Goal: Task Accomplishment & Management: Complete application form

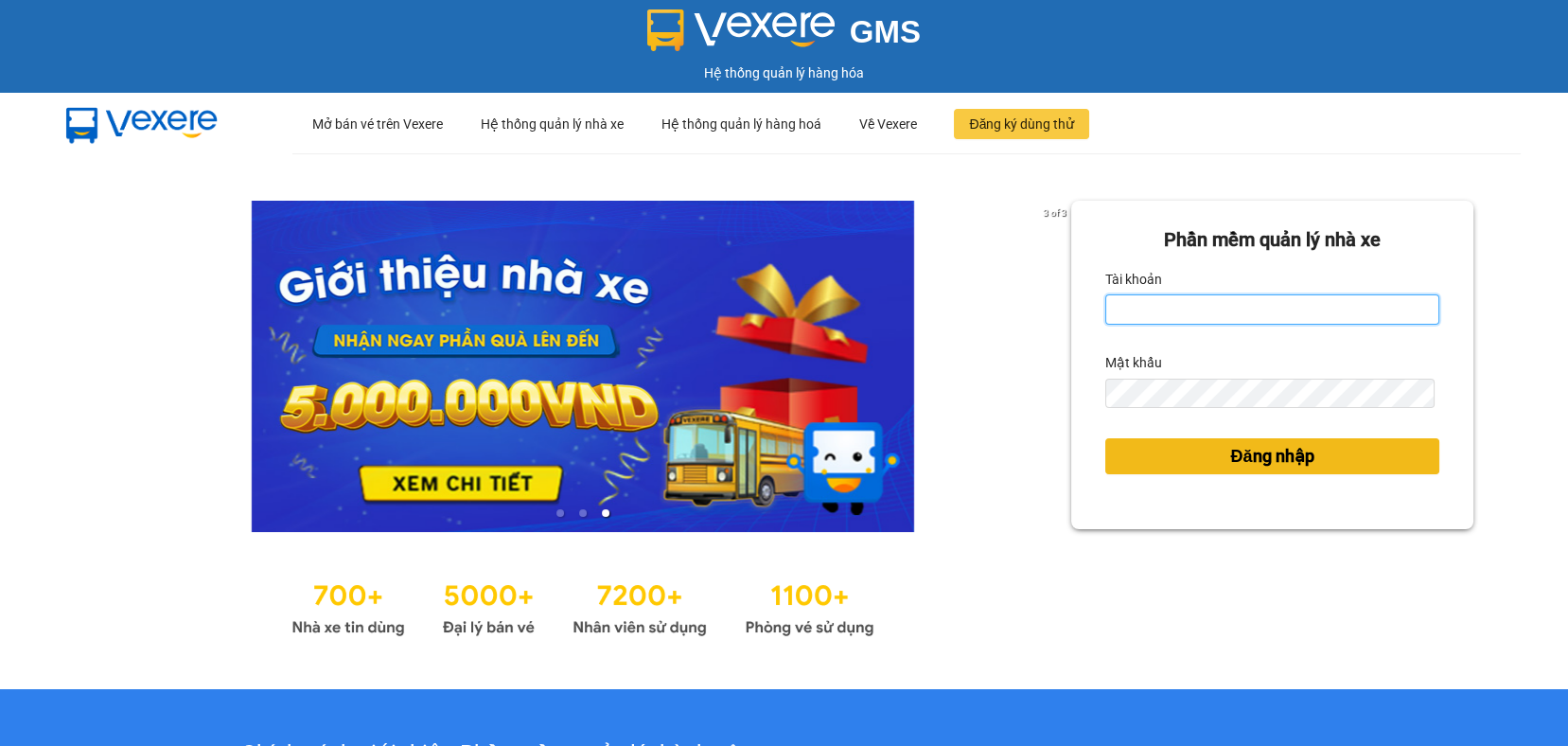
type input "ndvan.hkot"
click at [1203, 444] on button "Đăng nhập" at bounding box center [1272, 456] width 334 height 36
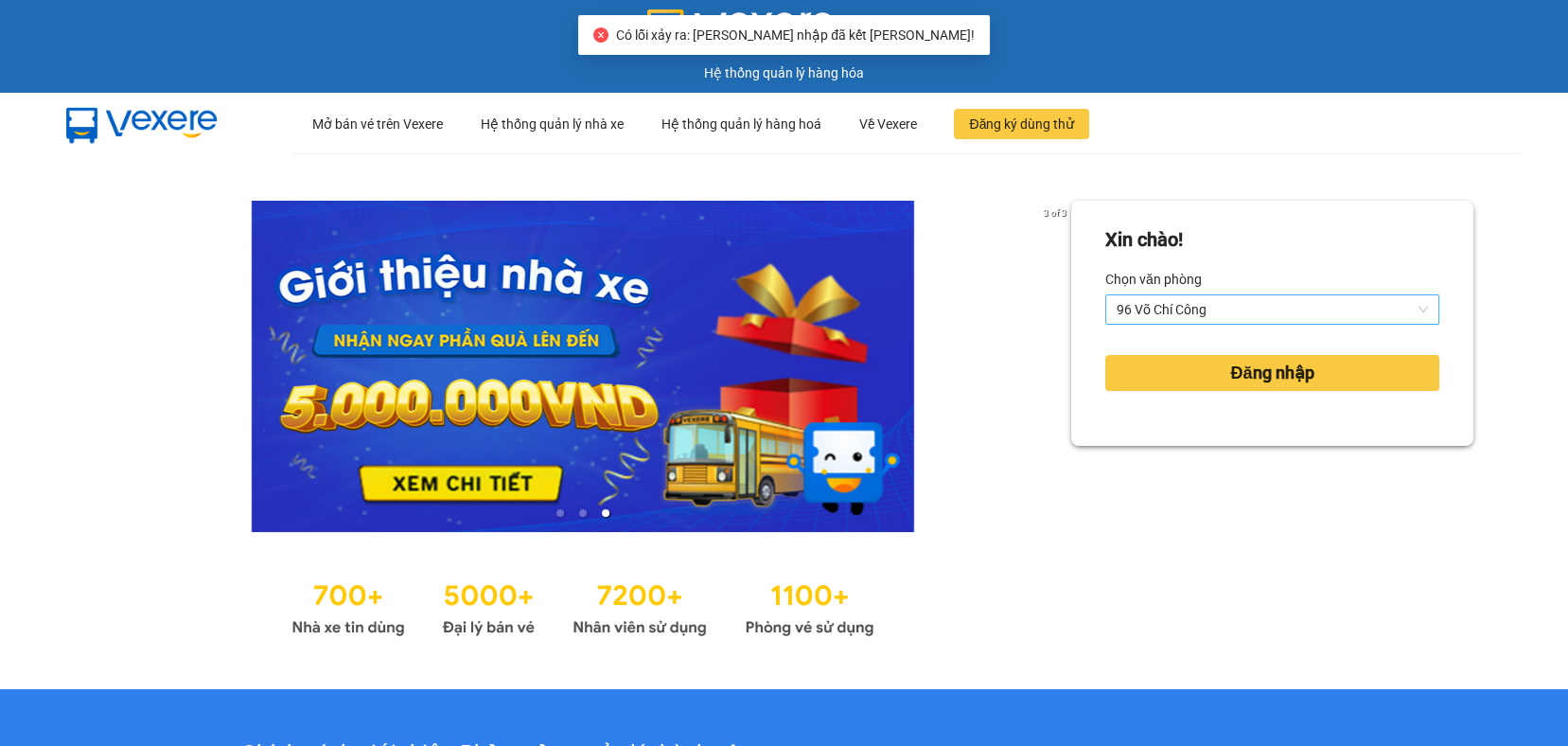
click at [1200, 298] on div "[PERSON_NAME] 96 [PERSON_NAME] Công" at bounding box center [1272, 295] width 334 height 61
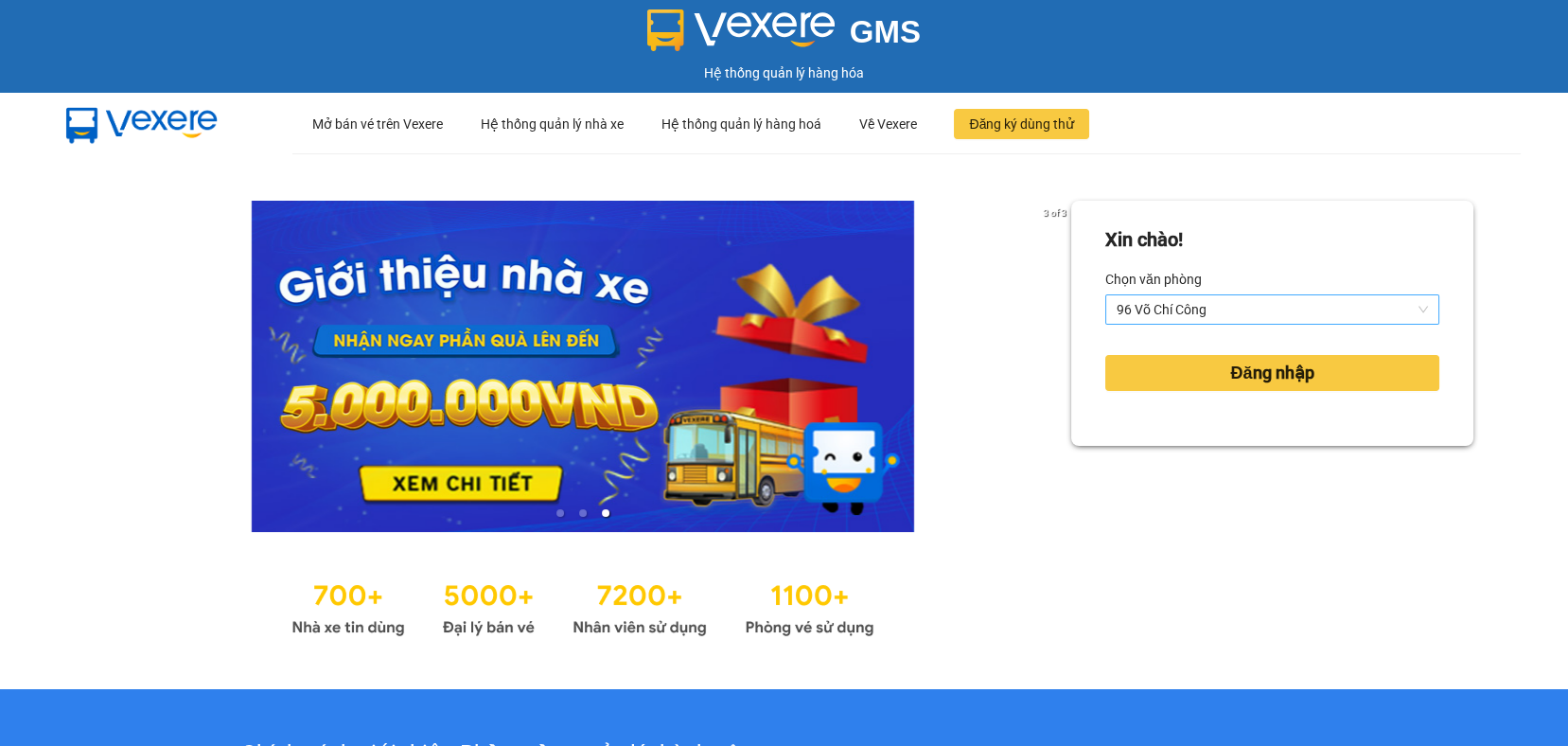
click at [1197, 303] on span "96 Võ Chí Công" at bounding box center [1272, 310] width 312 height 28
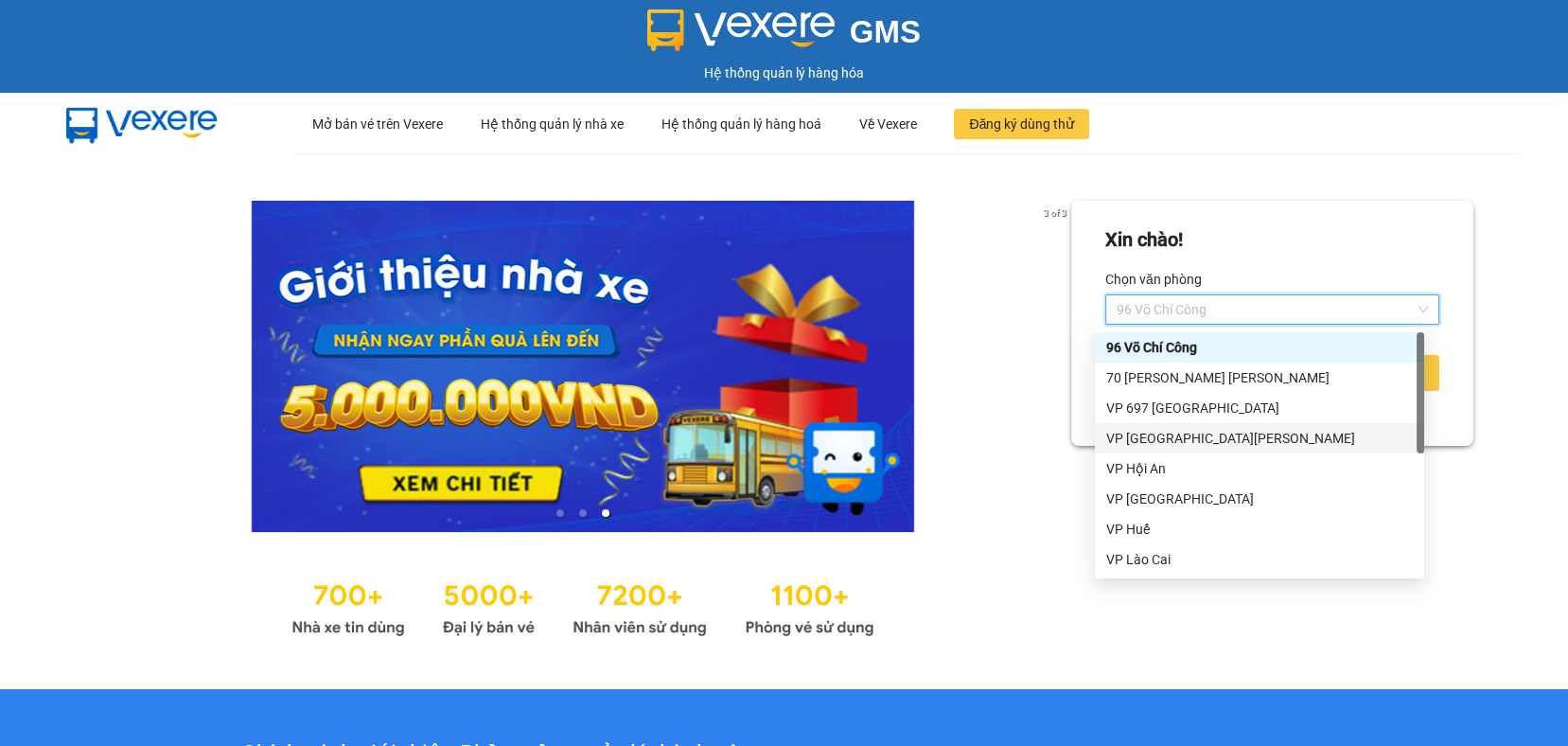
scroll to position [152, 0]
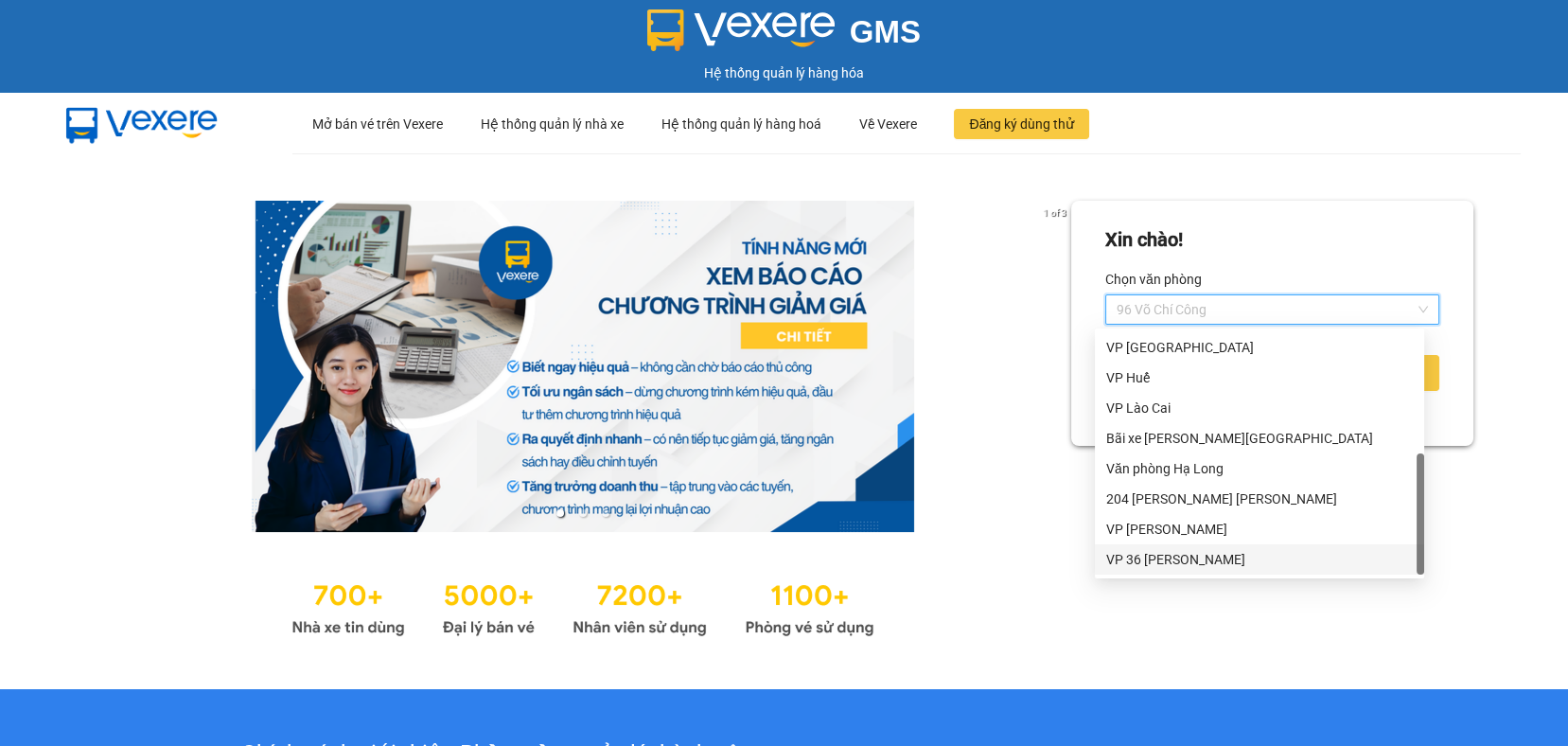
click at [1171, 555] on div "VP 36 [PERSON_NAME]" at bounding box center [1260, 559] width 307 height 21
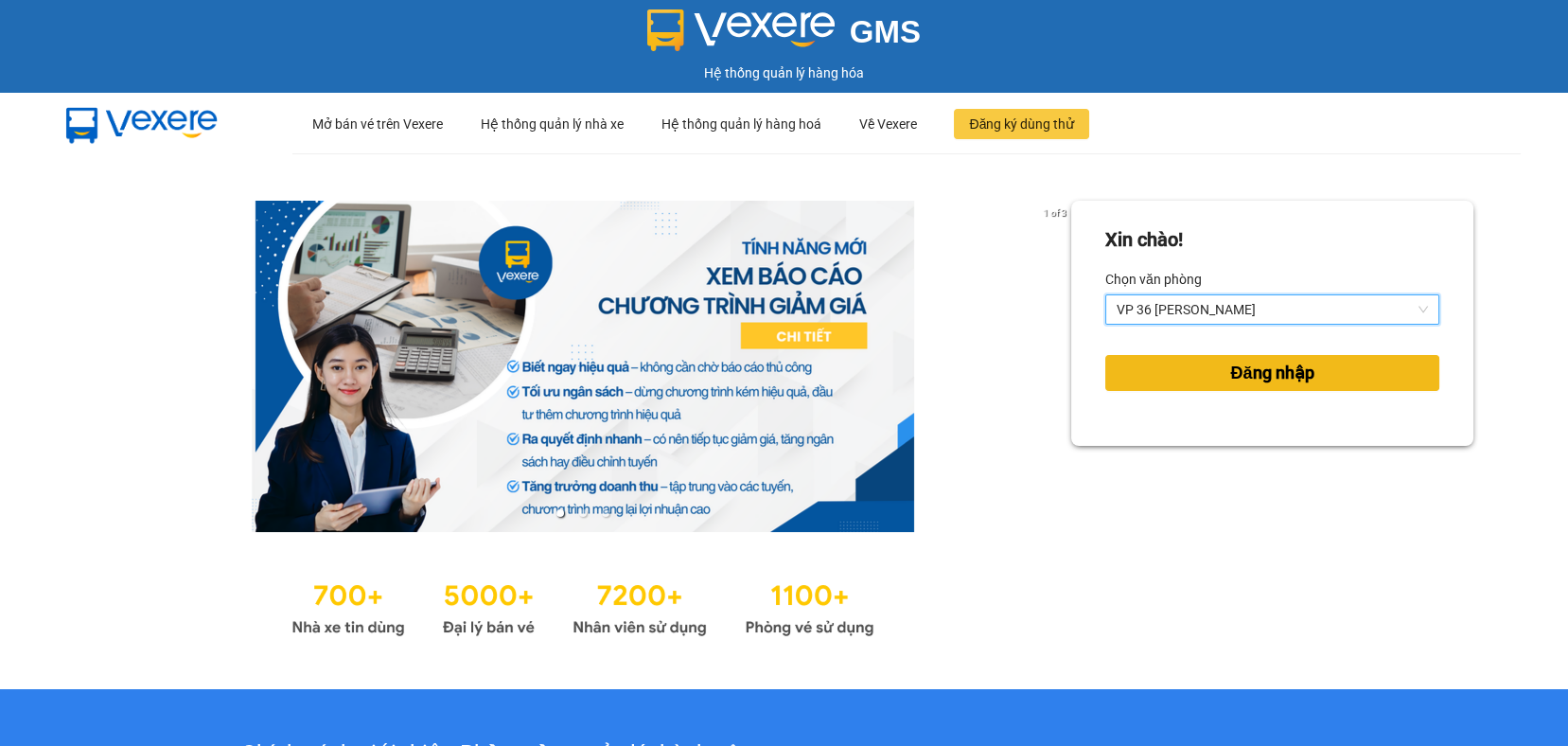
click at [1168, 370] on button "Đăng nhập" at bounding box center [1272, 373] width 334 height 36
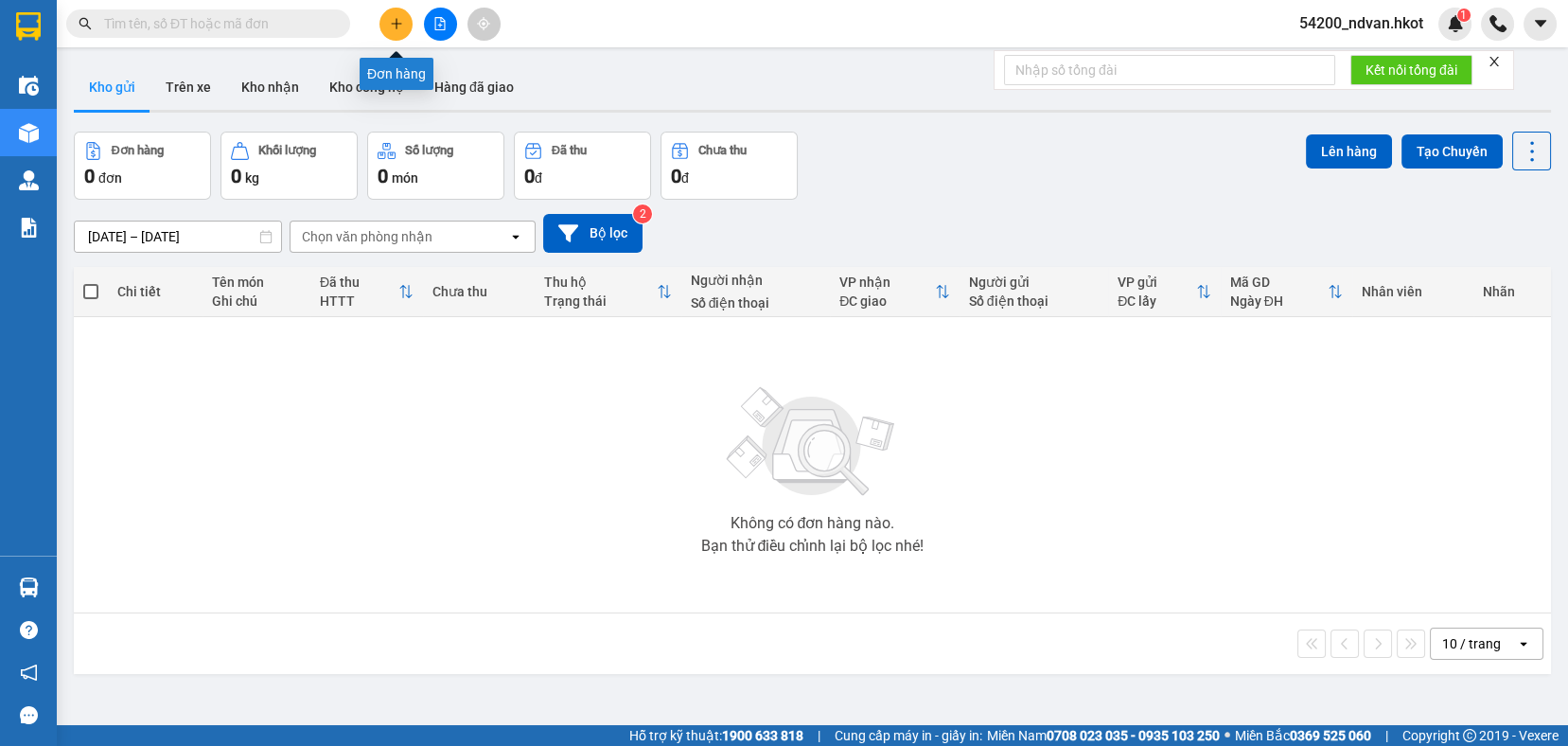
click at [385, 27] on button at bounding box center [396, 24] width 33 height 33
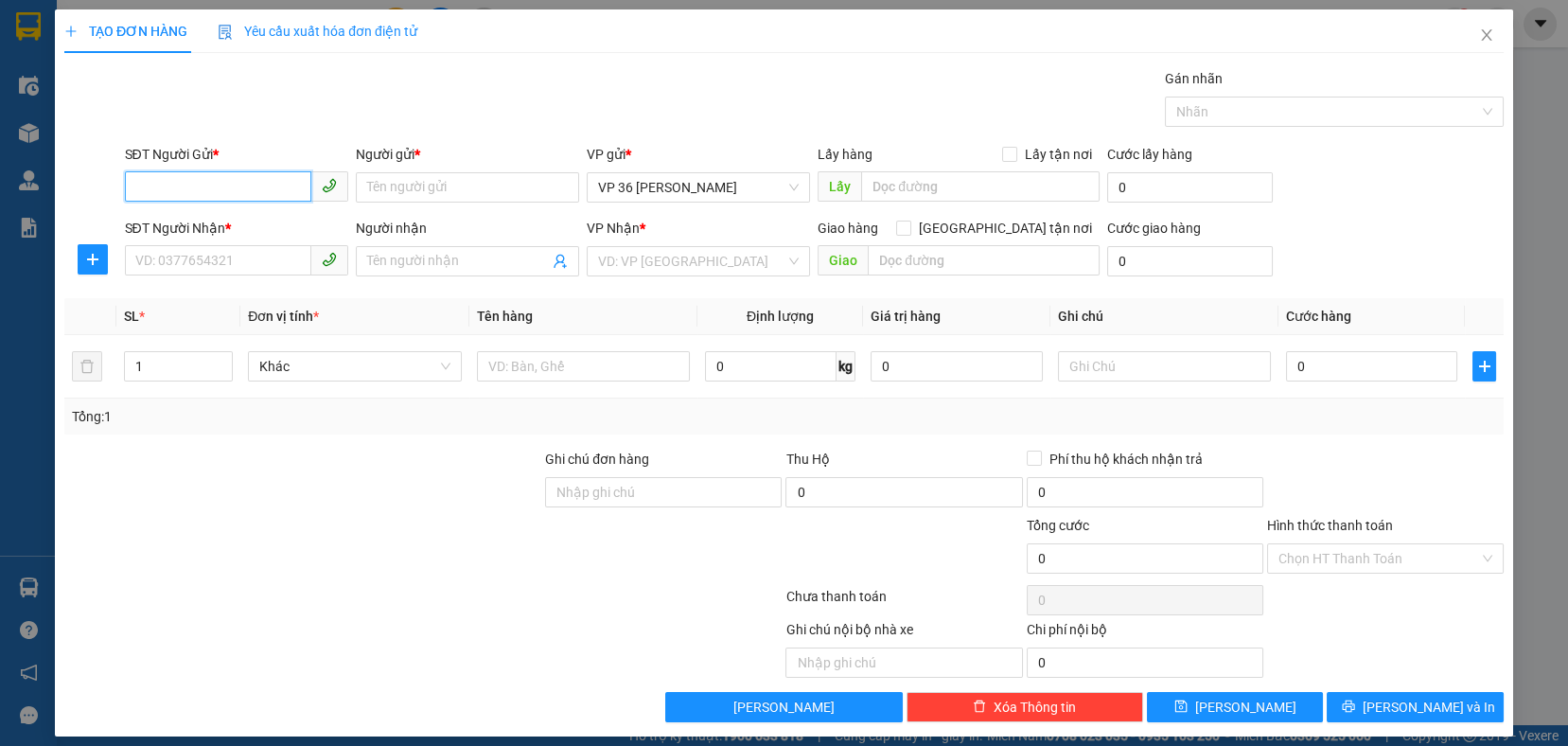
paste input "0981663226"
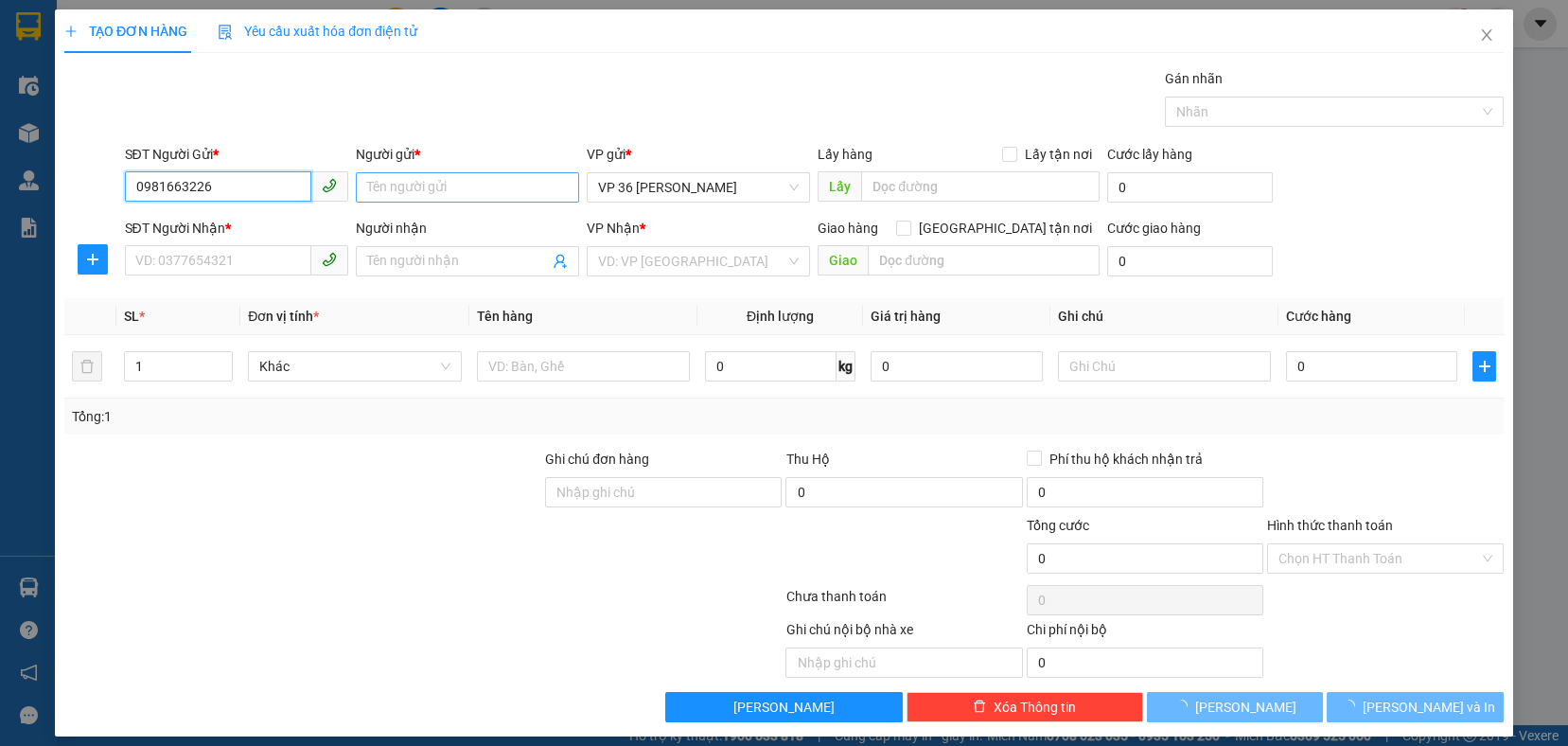
type input "0981663226"
click at [414, 177] on input "Người gửi *" at bounding box center [468, 188] width 224 height 30
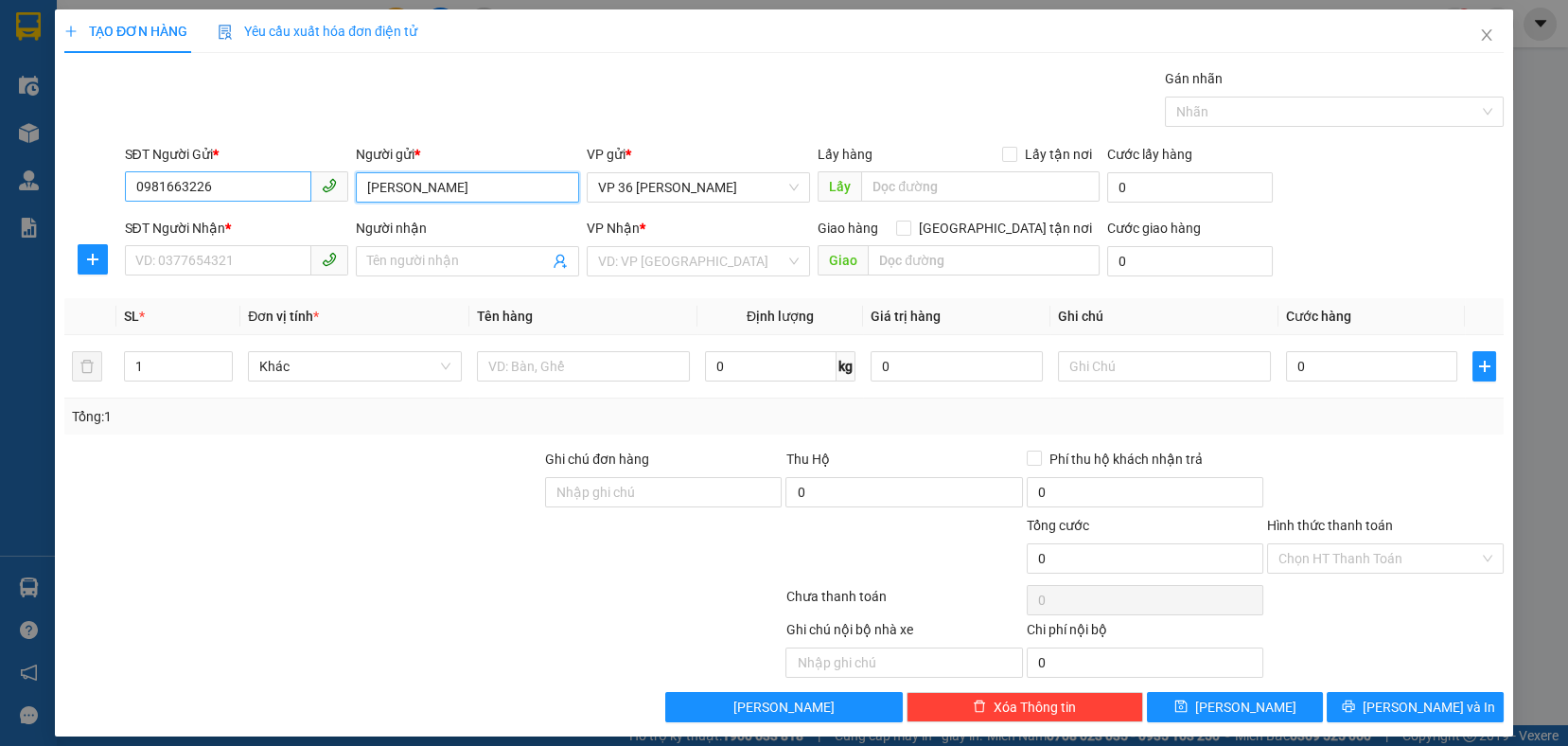
type input "Nguyễn Viết Cường"
click at [226, 191] on input "0981663226" at bounding box center [218, 187] width 187 height 30
click at [235, 256] on input "SĐT Người Nhận *" at bounding box center [218, 261] width 187 height 30
paste input "0981663226"
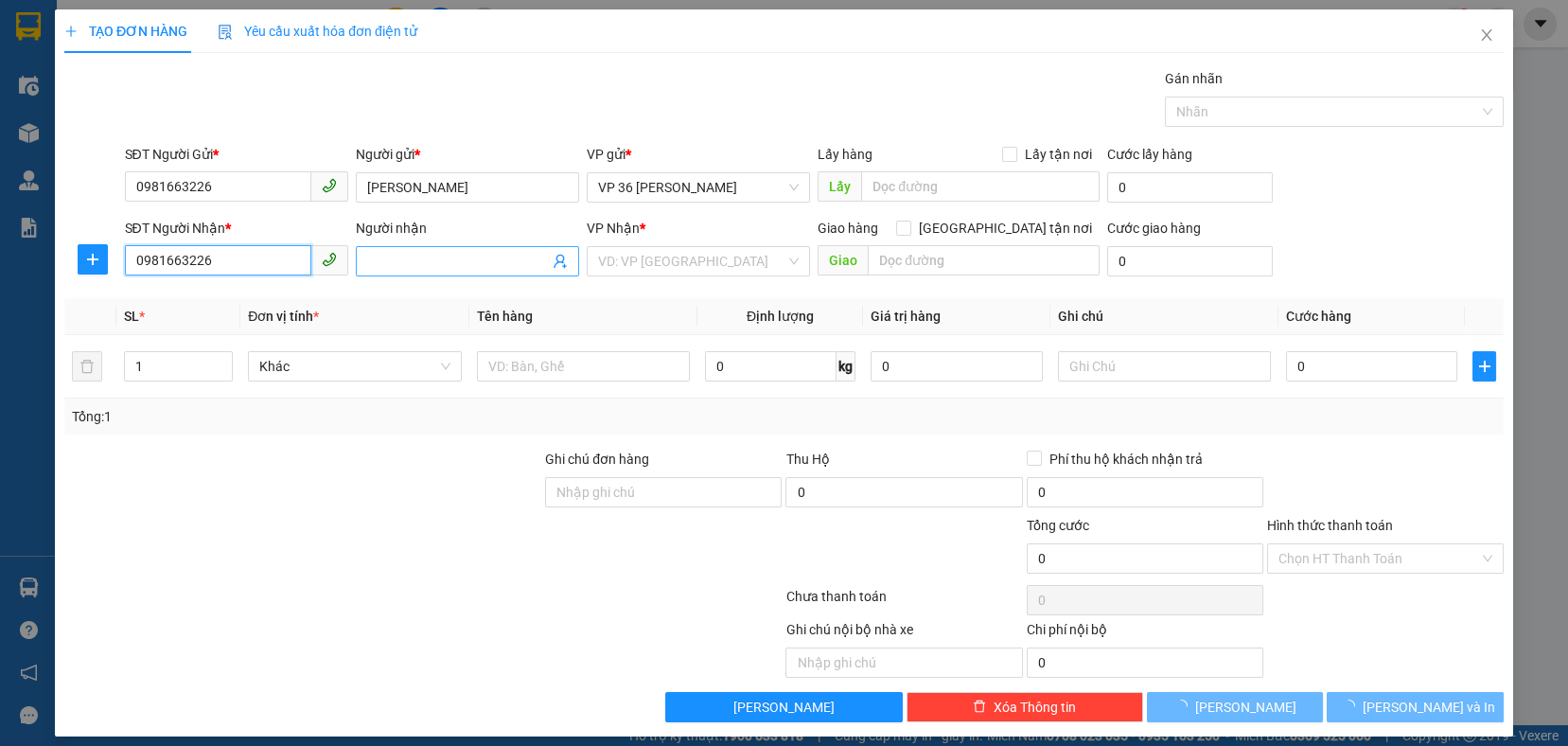
type input "0981663226"
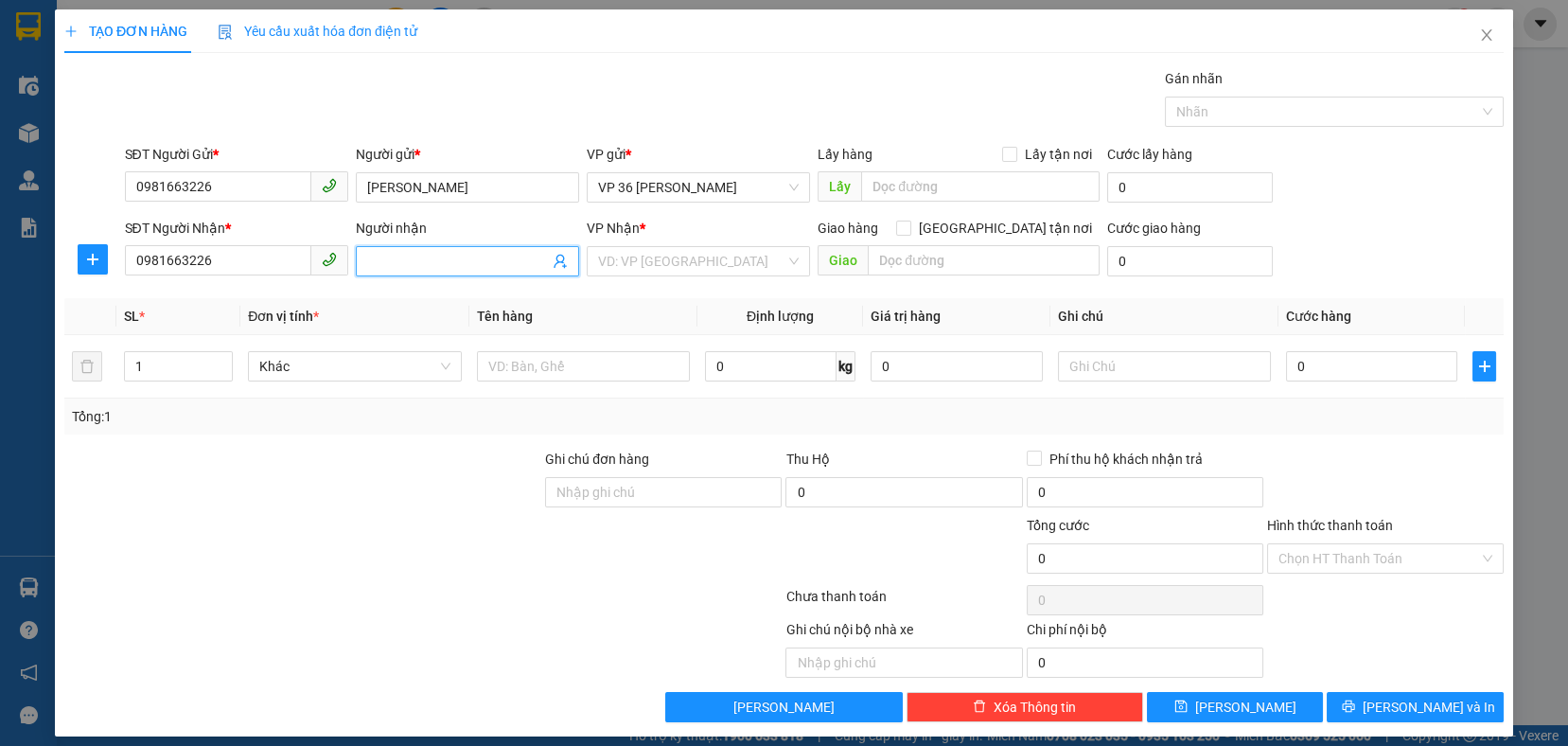
click at [438, 259] on input "Người nhận" at bounding box center [459, 262] width 182 height 21
click at [465, 185] on input "Nguyễn Viết Cường" at bounding box center [468, 188] width 224 height 30
click at [490, 257] on input "Người nhận" at bounding box center [459, 262] width 182 height 21
paste input "Nguyễn Viết Cường"
type input "Nguyễn Viết Cường"
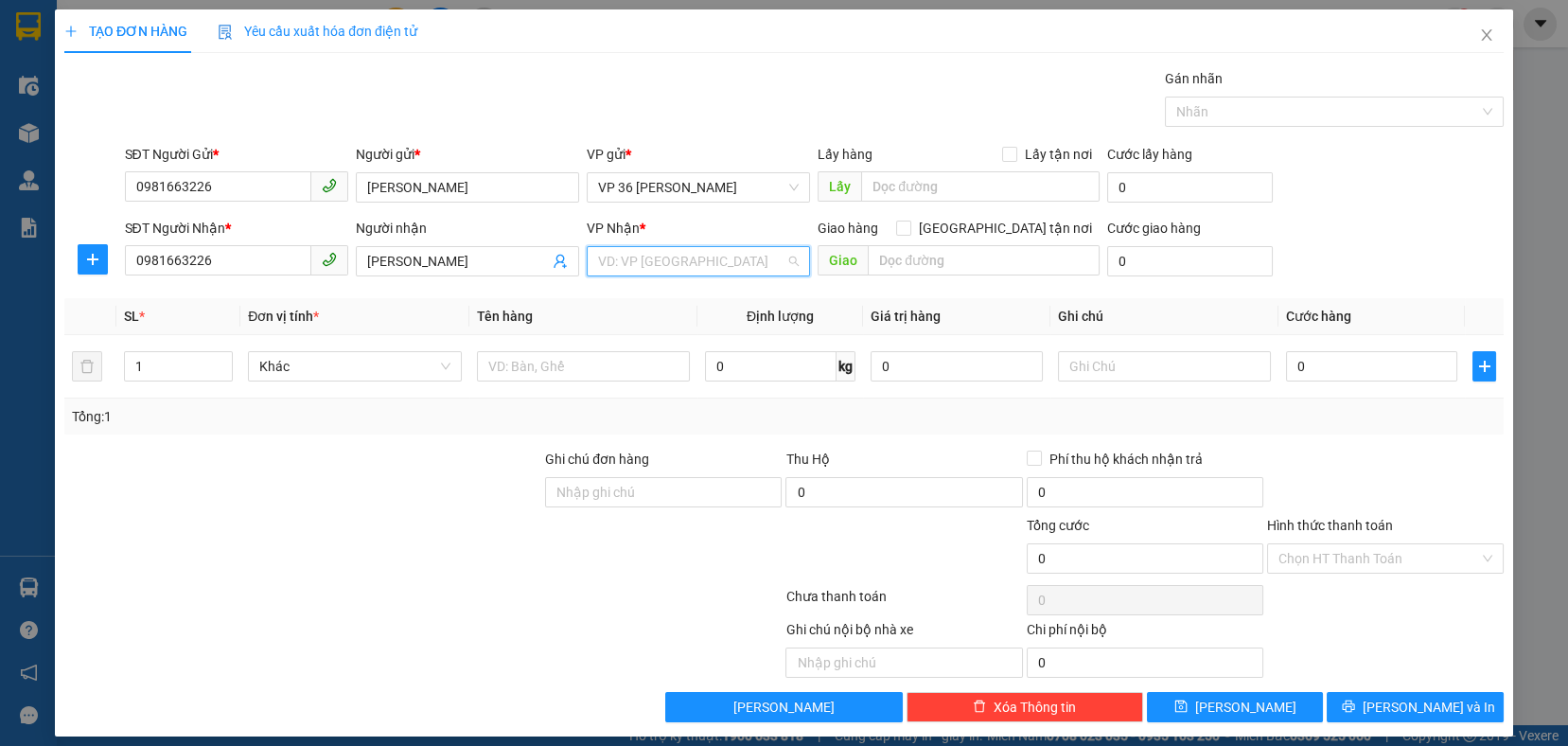
click at [710, 268] on input "search" at bounding box center [692, 262] width 188 height 28
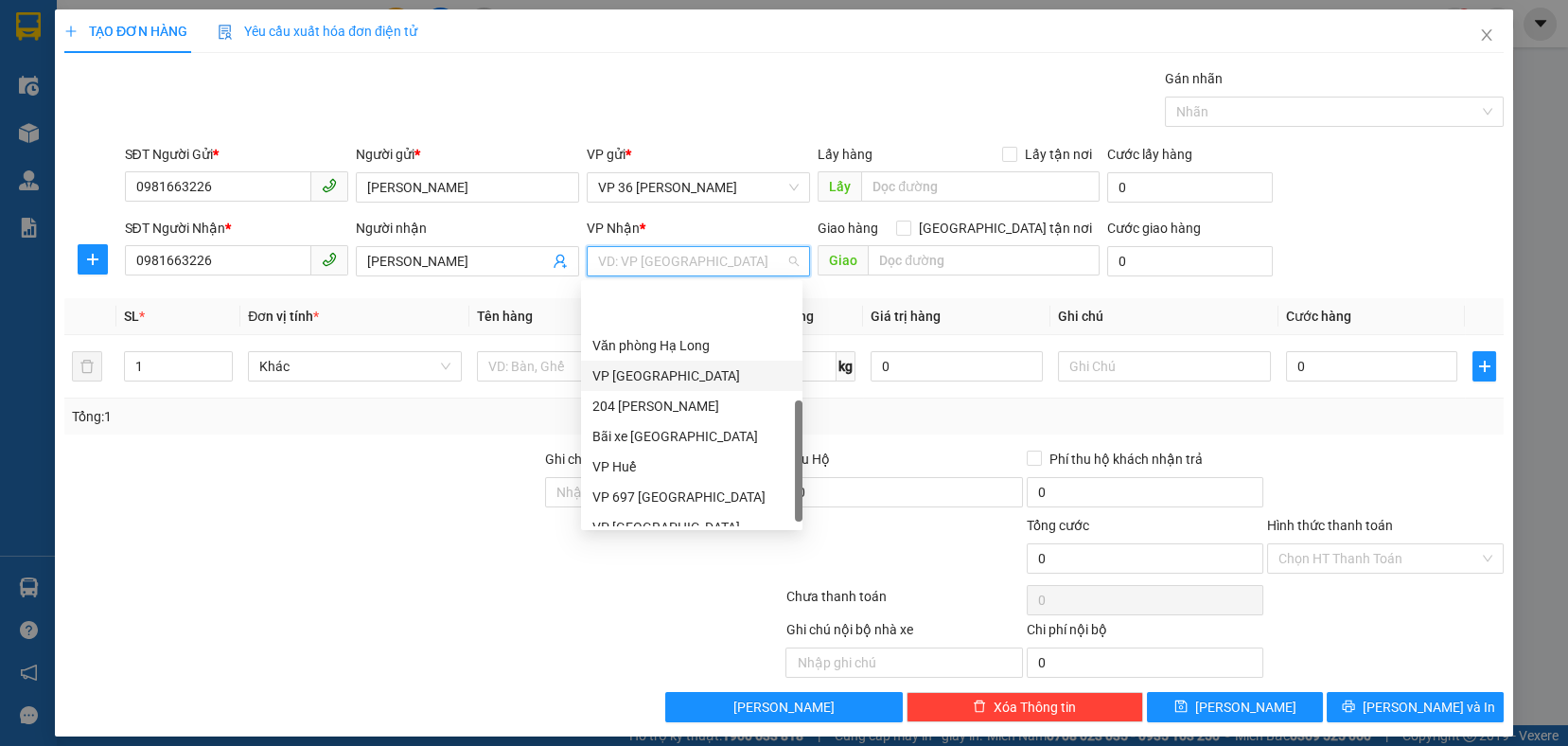
scroll to position [174, 0]
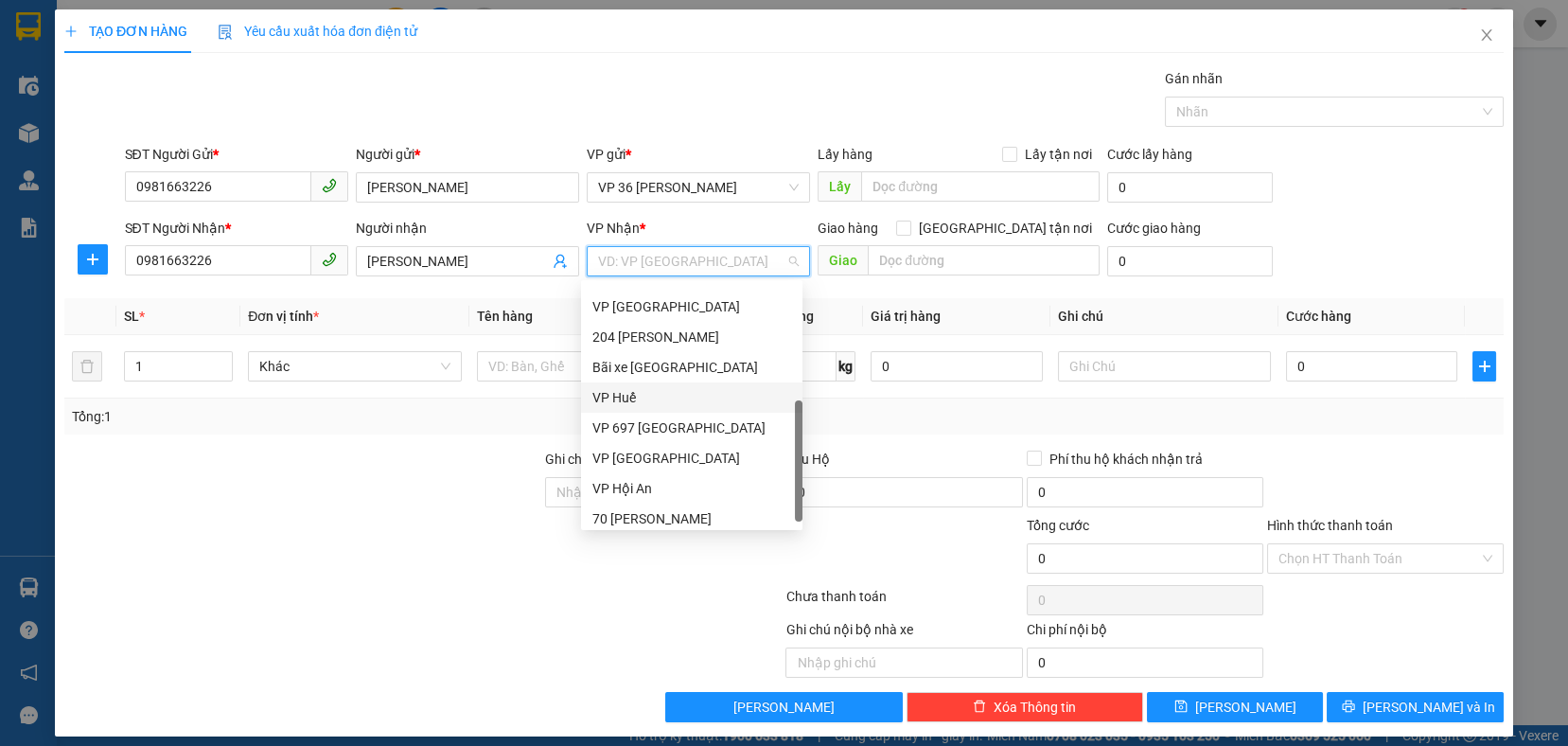
click at [618, 391] on div "VP Huế" at bounding box center [692, 397] width 199 height 21
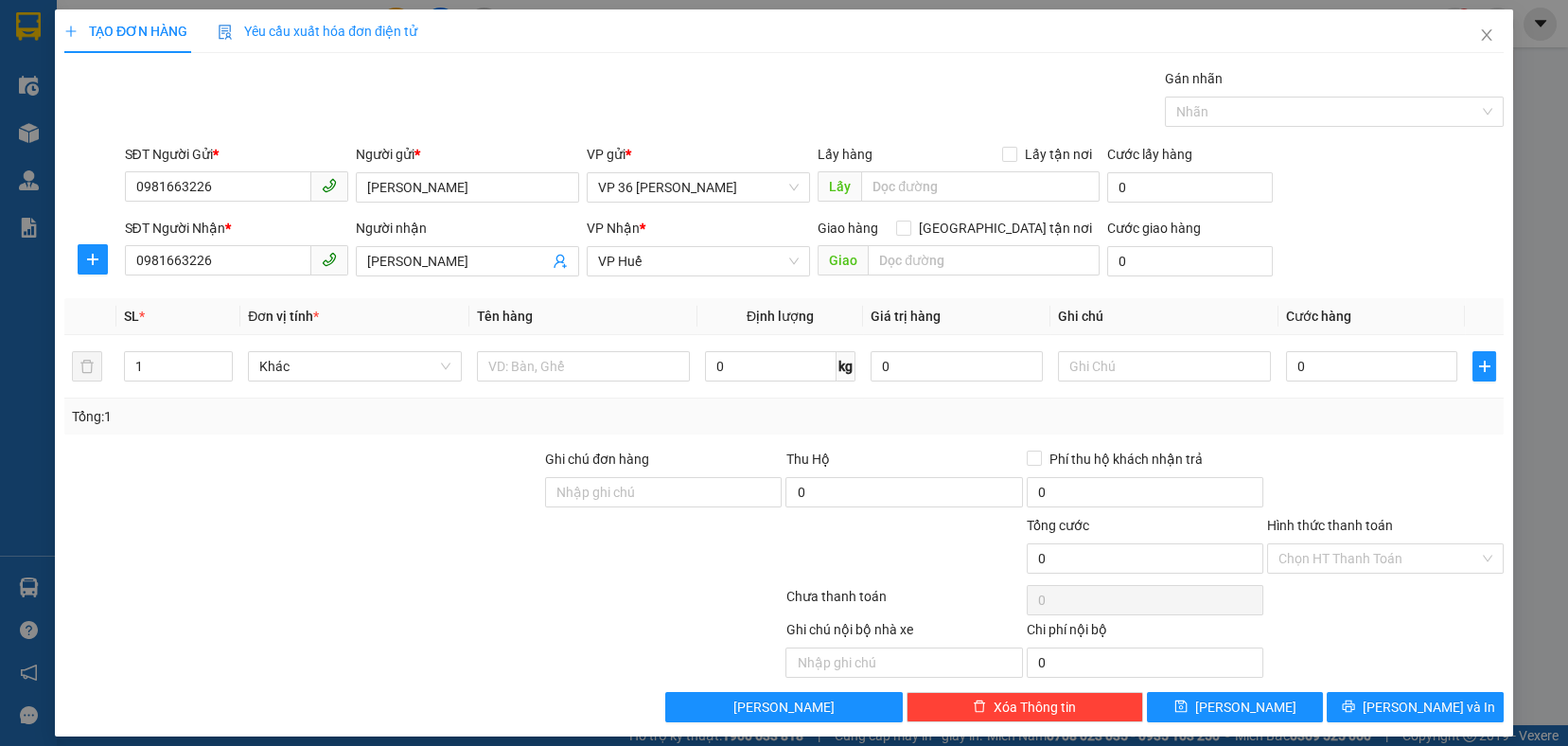
click at [696, 236] on div "VP Nhận *" at bounding box center [698, 228] width 224 height 21
click at [560, 379] on input "text" at bounding box center [583, 367] width 213 height 30
type input "Xe máy SH 150i"
click at [1374, 371] on input "0" at bounding box center [1371, 367] width 171 height 30
type input "5"
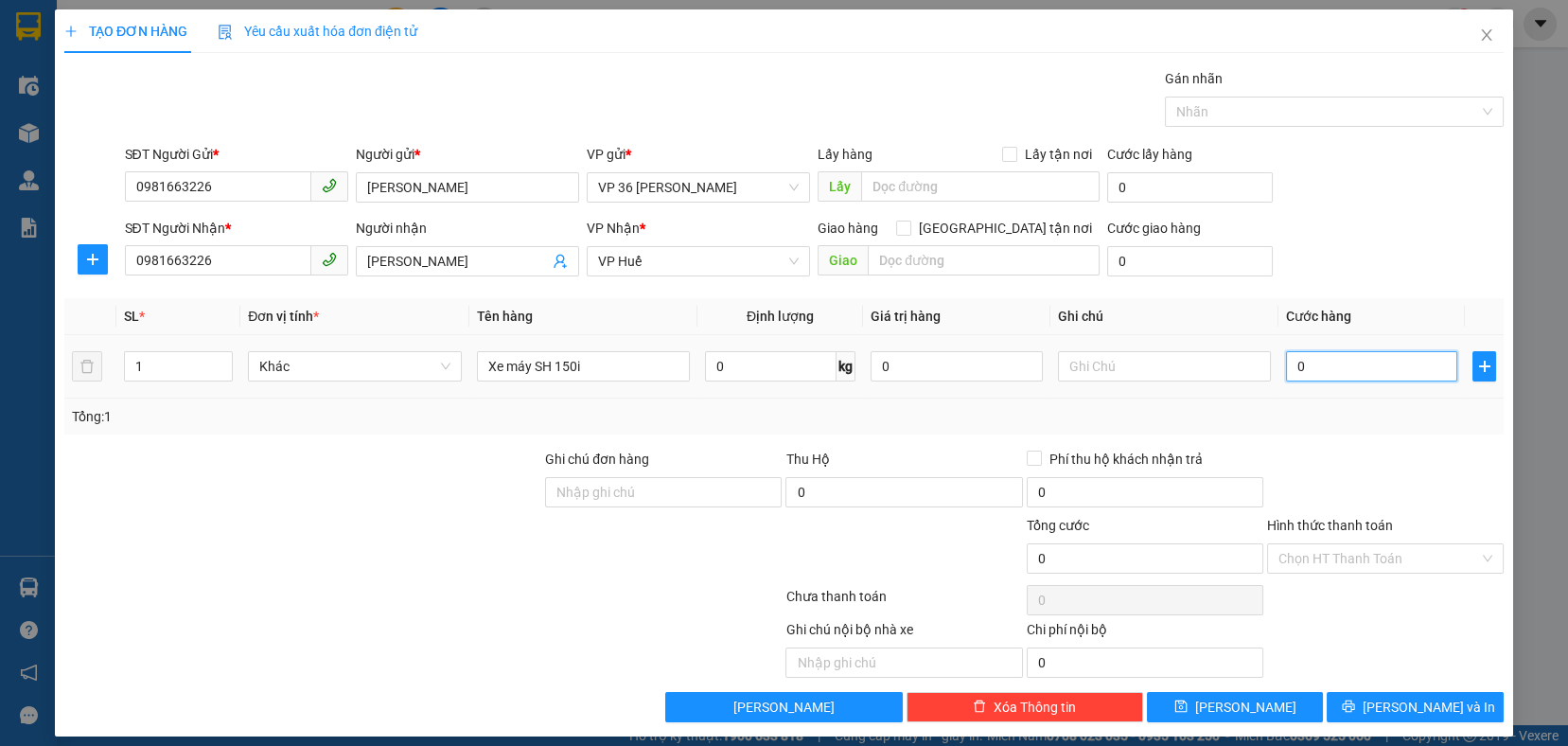
type input "5"
type input "50"
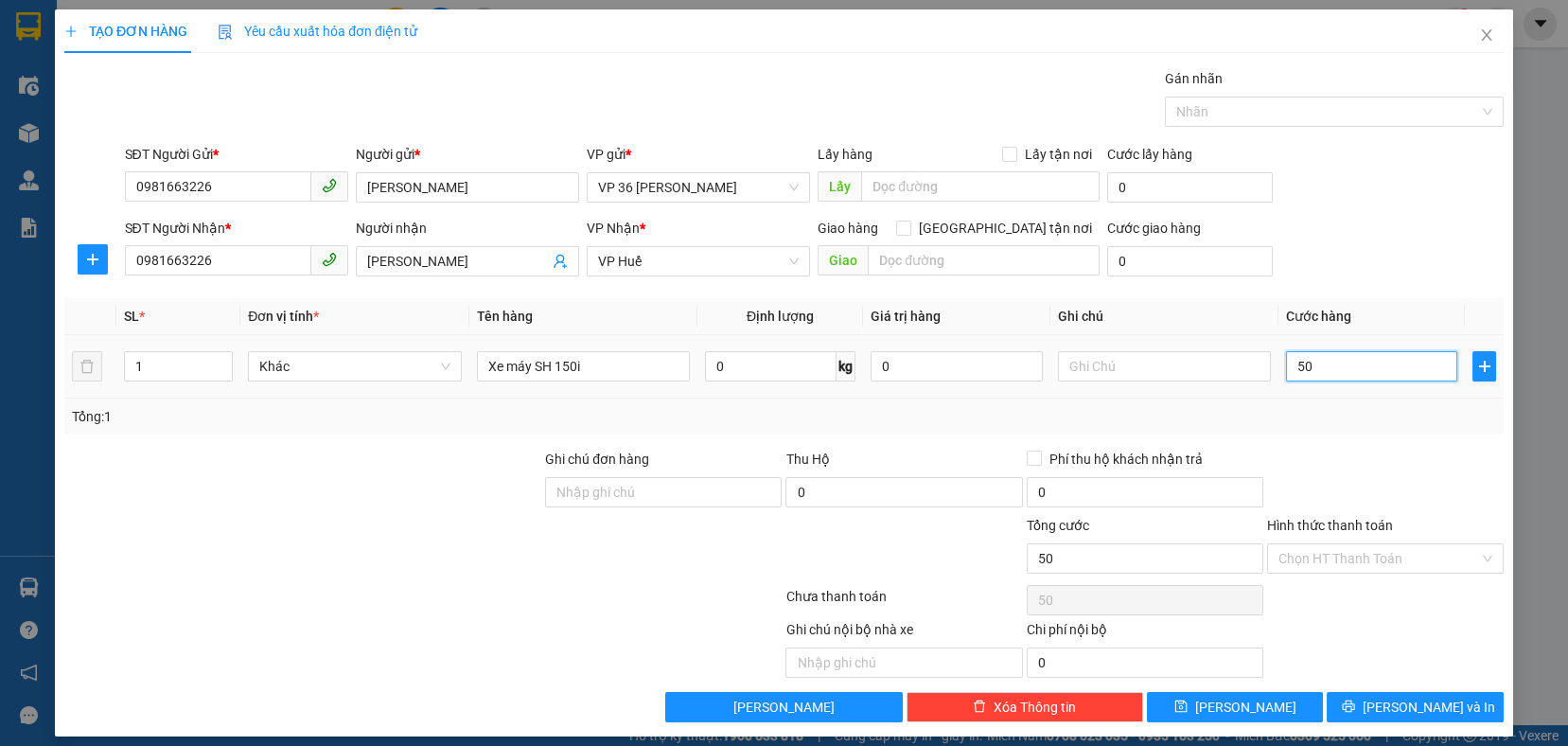
type input "500"
type input "5.000"
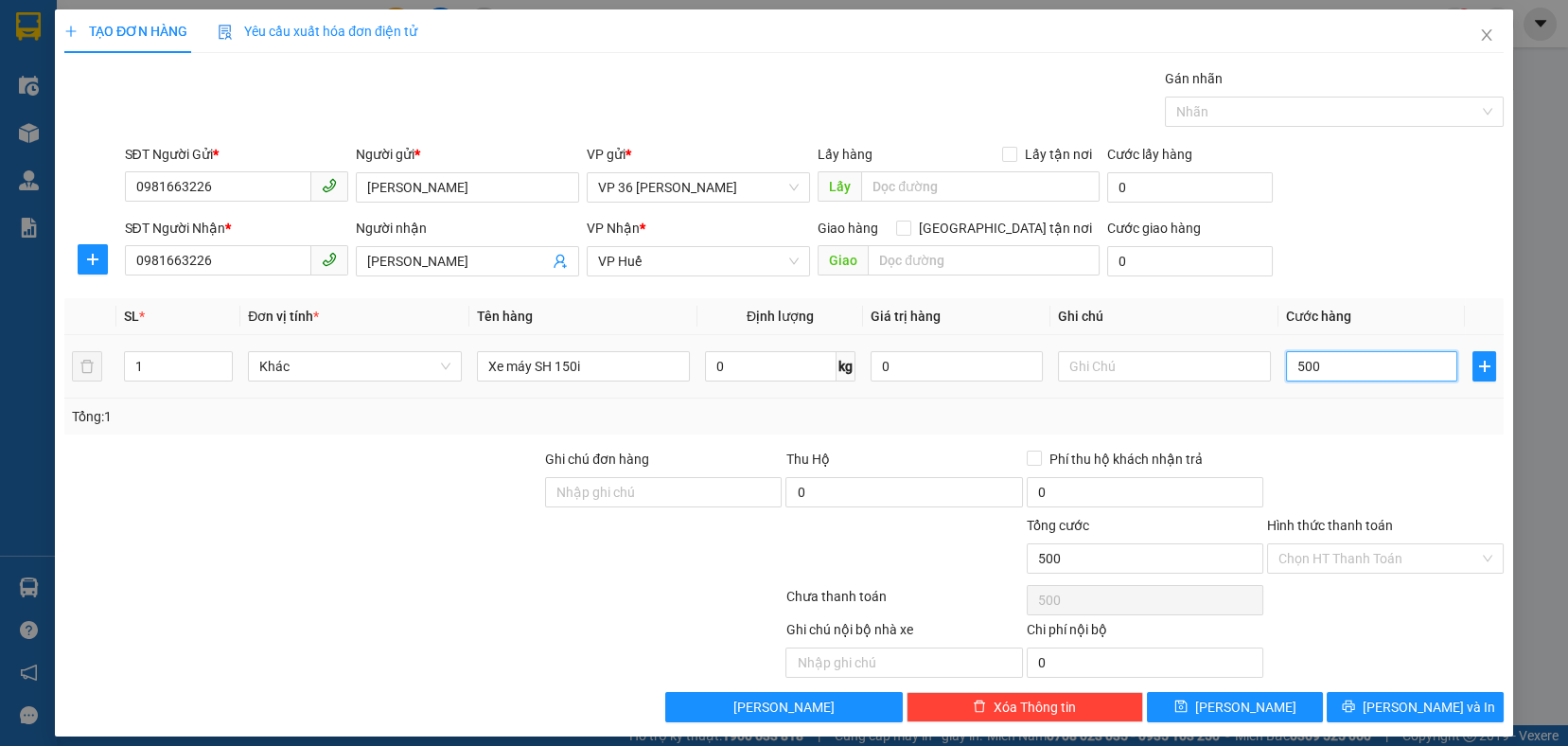
type input "5.000"
type input "50.000"
type input "500.000"
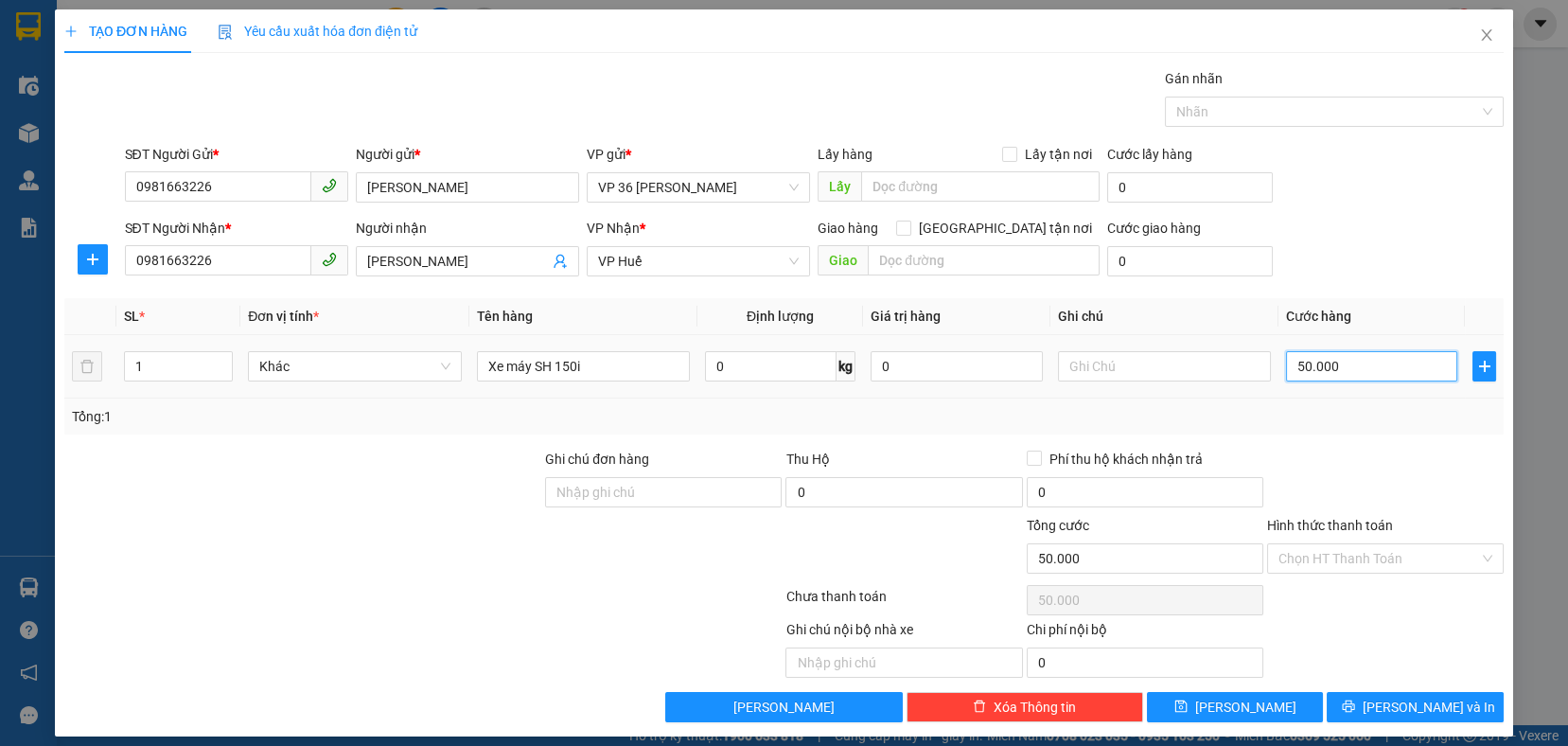
type input "500.000"
click at [1392, 573] on div "Hình thức thanh toán Chọn HT Thanh Toán" at bounding box center [1385, 548] width 237 height 66
click at [1397, 555] on input "Hình thức thanh toán" at bounding box center [1379, 558] width 201 height 28
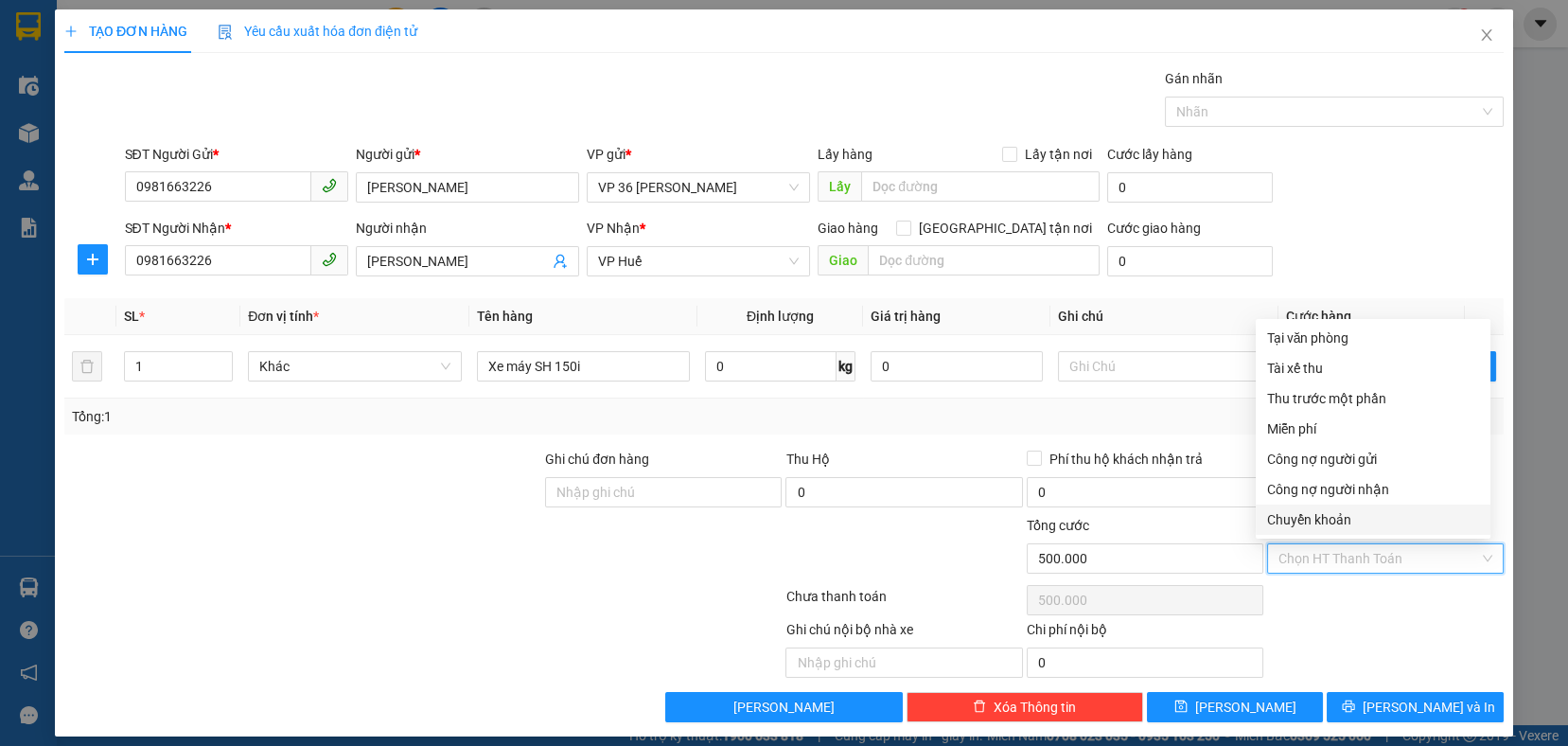
click at [1361, 529] on div "Chuyển khoản" at bounding box center [1373, 519] width 235 height 30
type input "0"
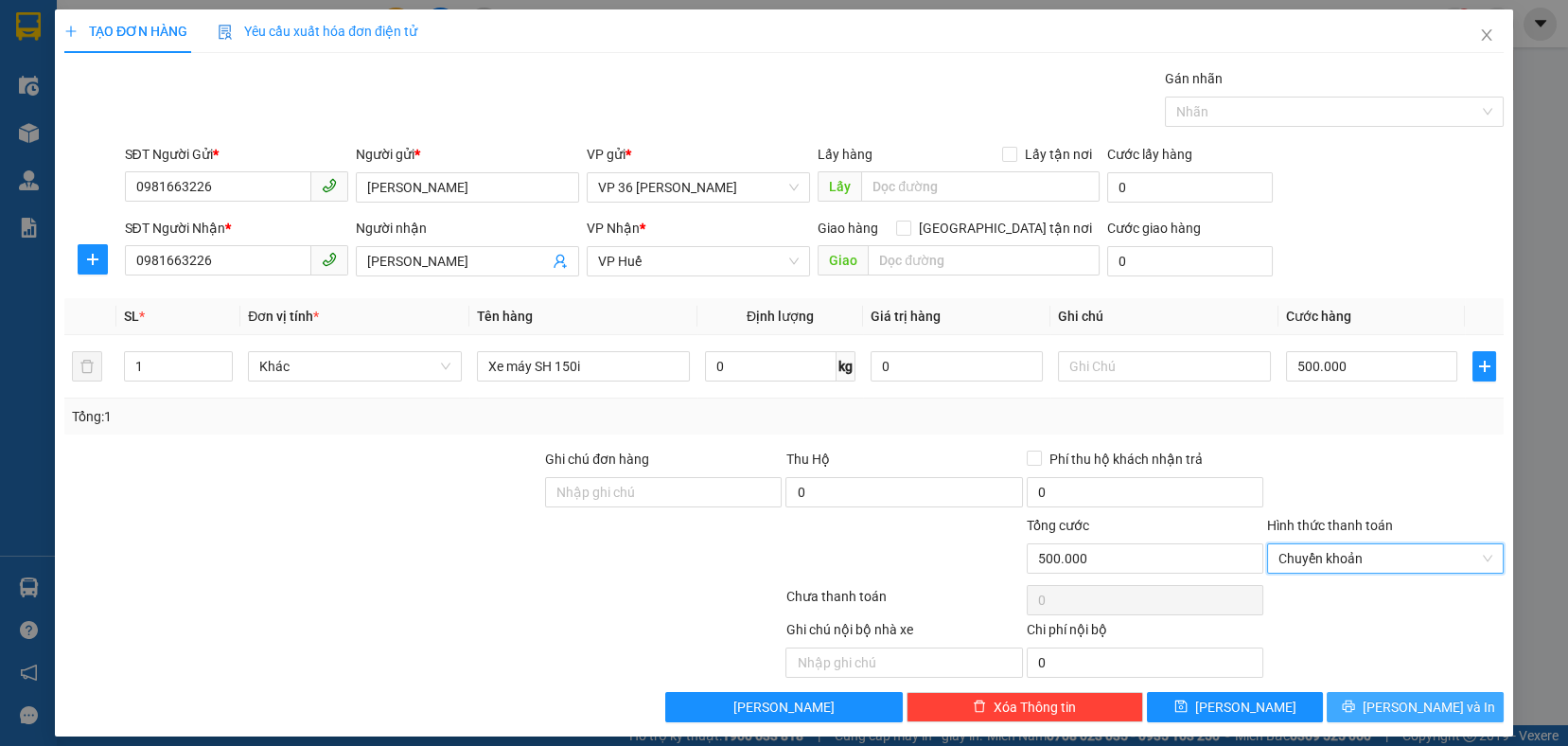
click at [1390, 700] on span "Lưu và In" at bounding box center [1429, 707] width 133 height 21
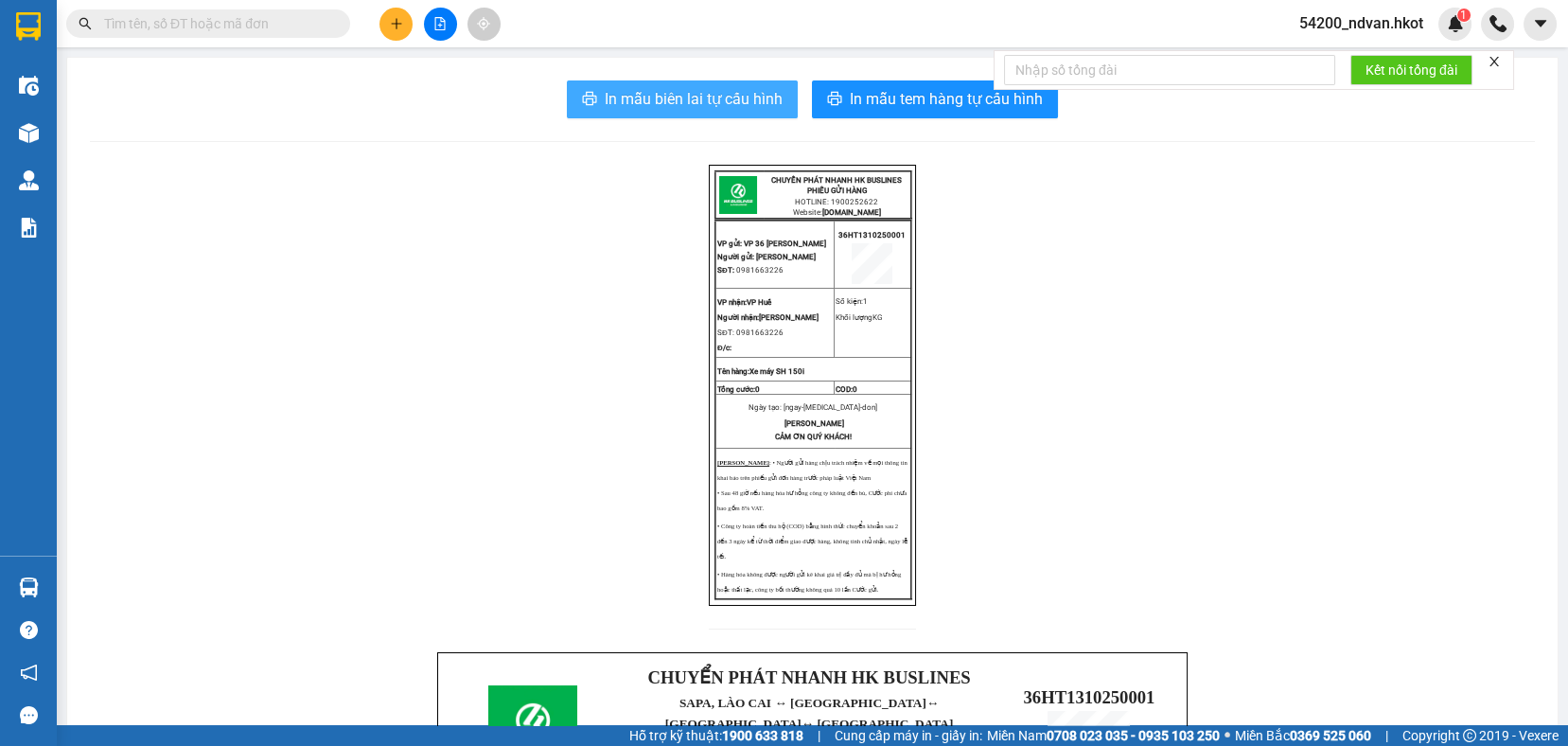
click at [680, 82] on button "In mẫu biên lai tự cấu hình" at bounding box center [682, 100] width 231 height 38
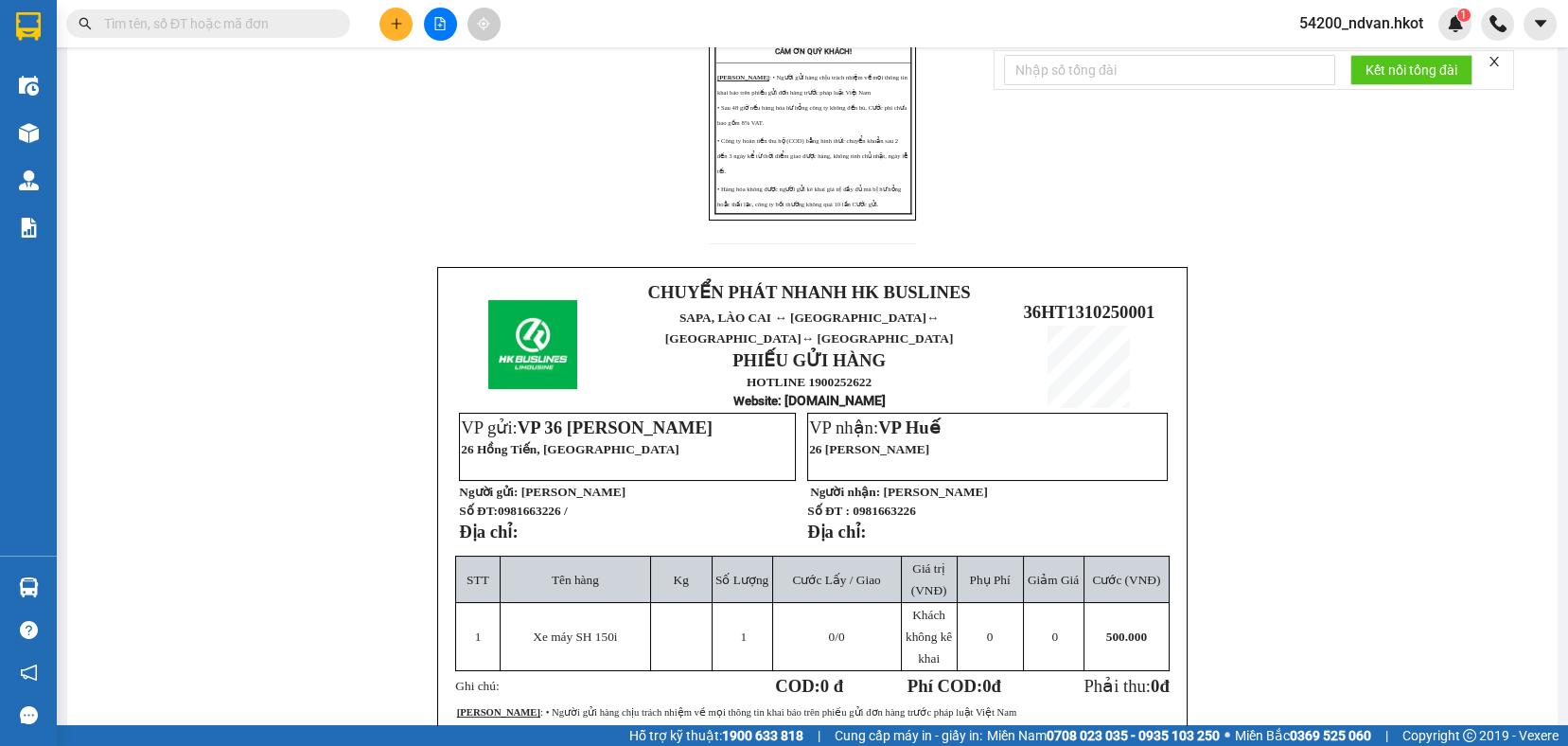
scroll to position [420, 0]
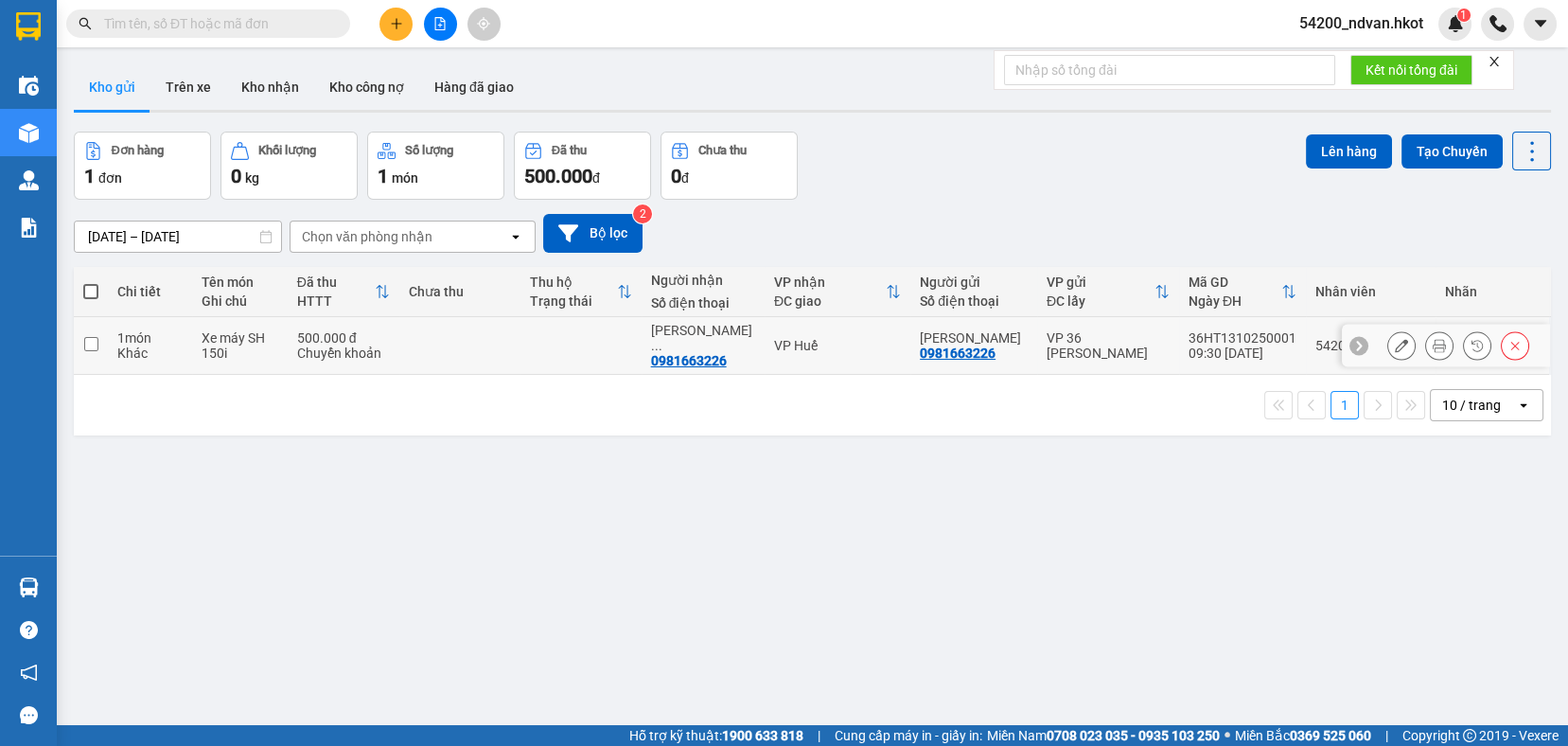
click at [90, 341] on input "checkbox" at bounding box center [91, 344] width 14 height 14
checkbox input "true"
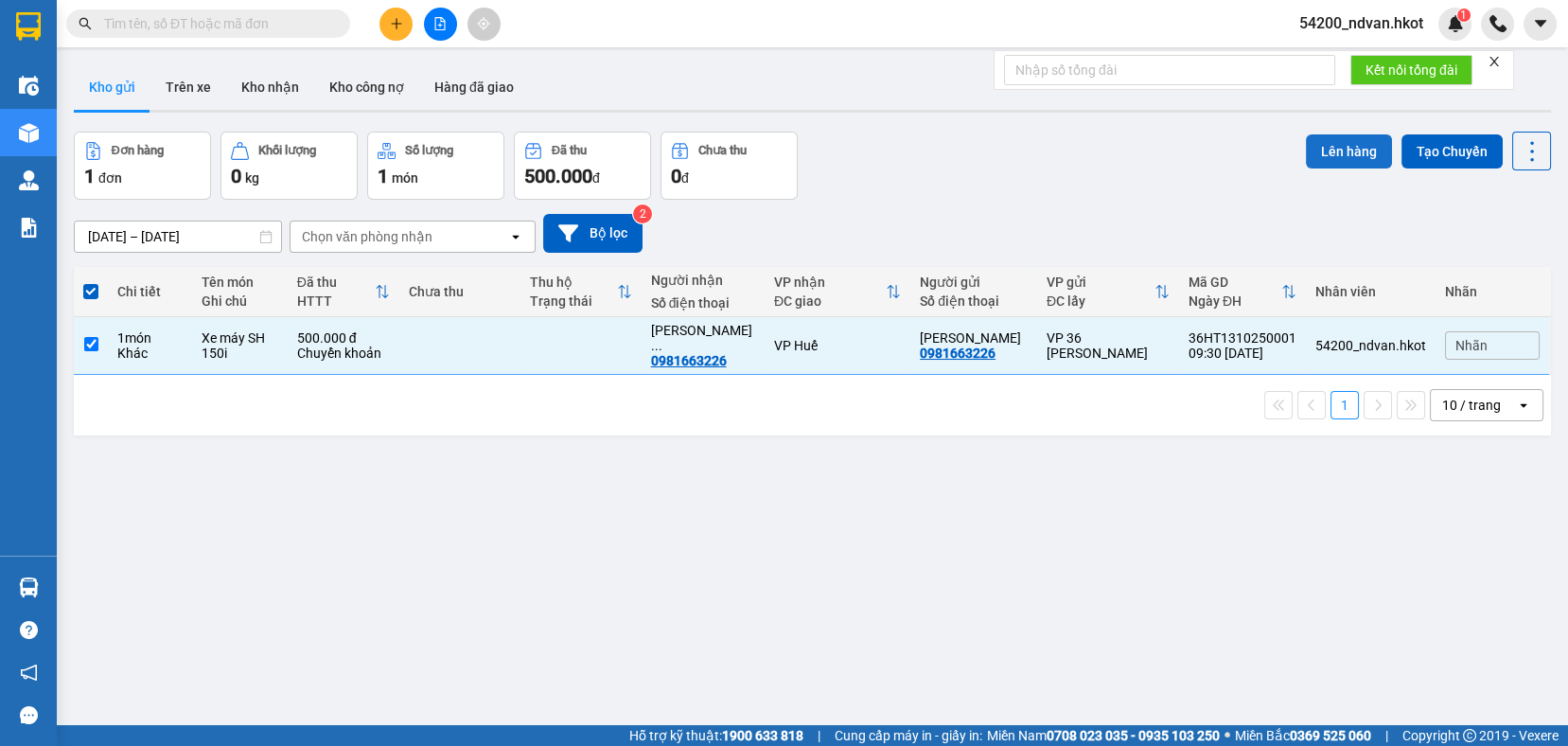
click at [1342, 160] on button "Lên hàng" at bounding box center [1348, 152] width 86 height 34
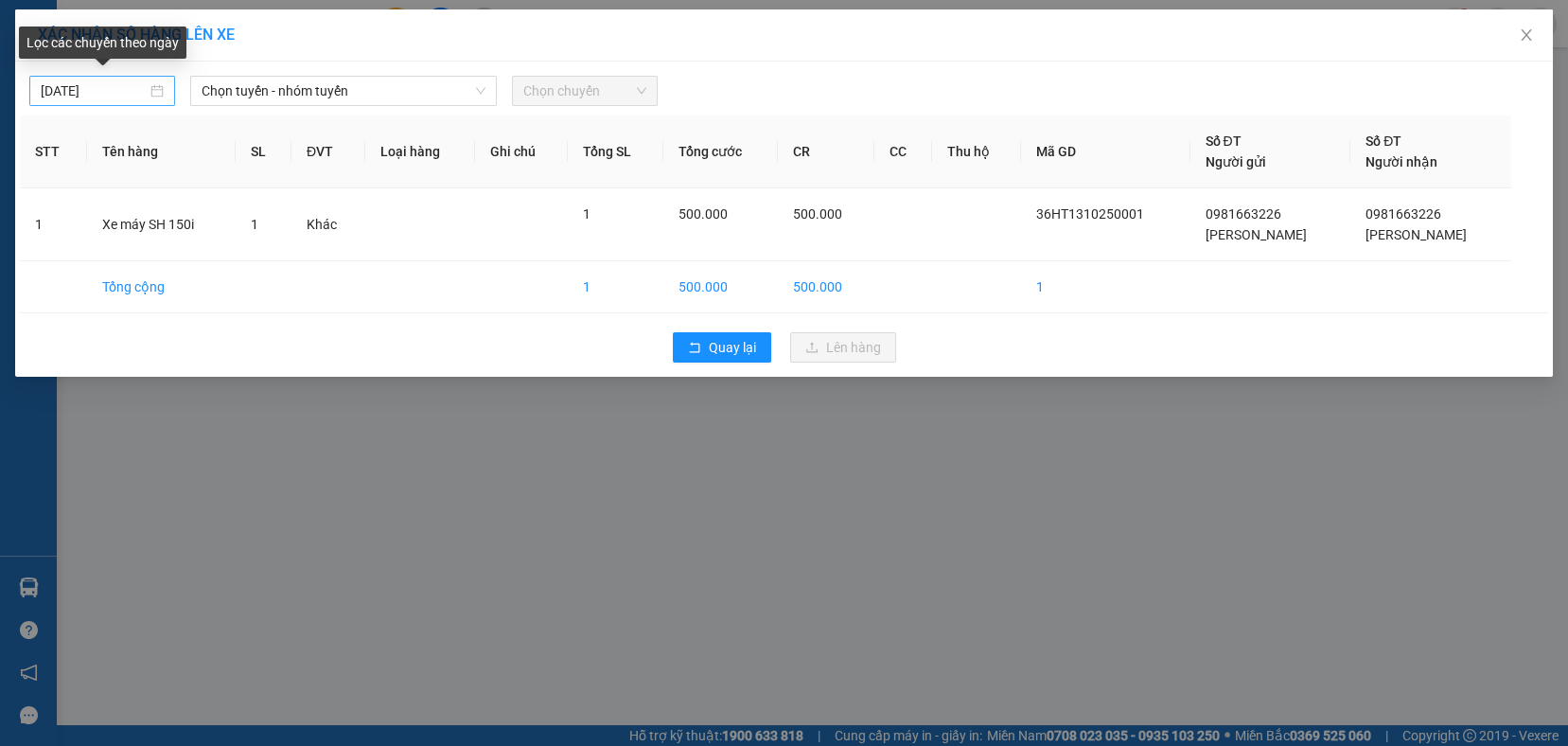
click at [157, 93] on div "13/10/2025" at bounding box center [102, 91] width 123 height 21
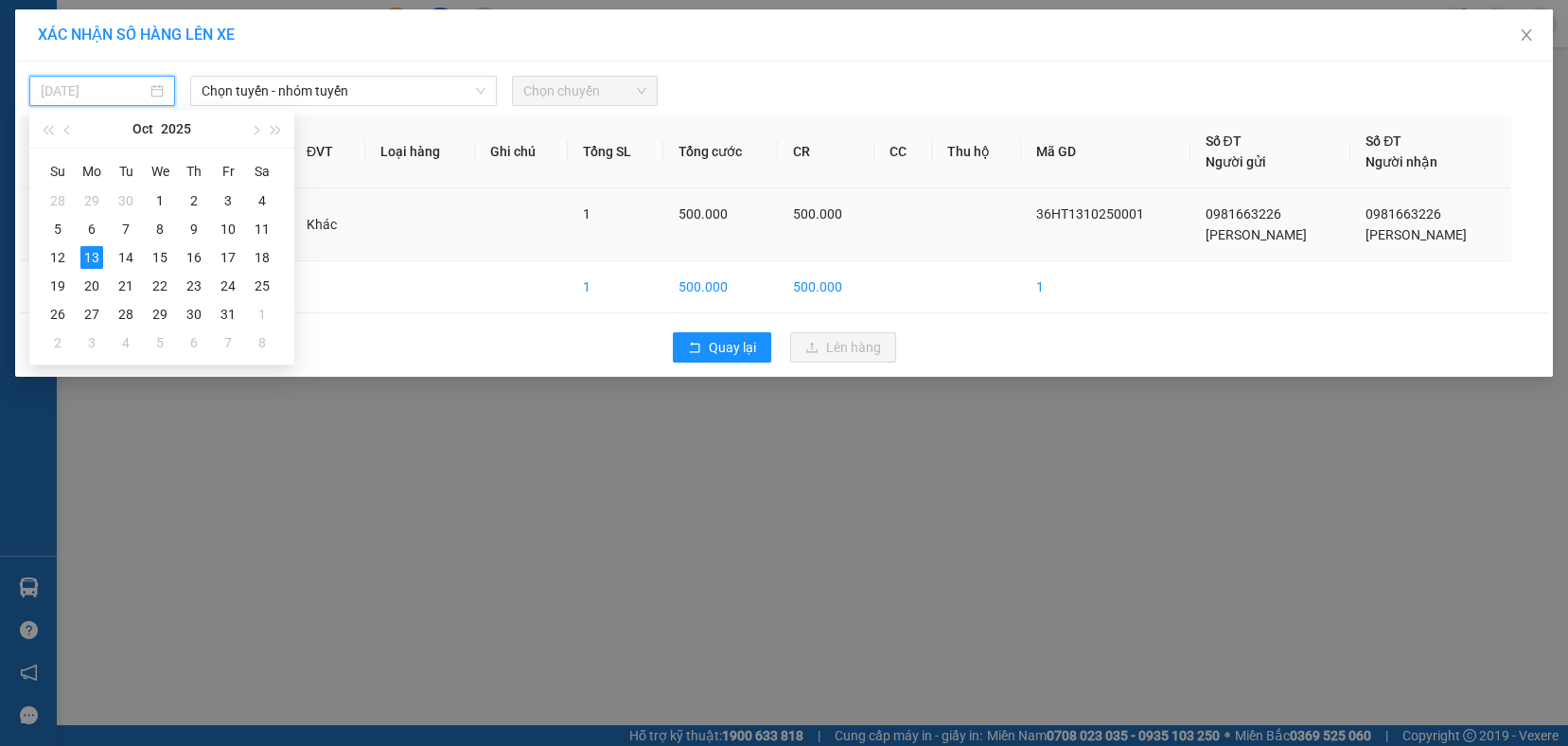
click at [65, 260] on div "12" at bounding box center [58, 258] width 23 height 23
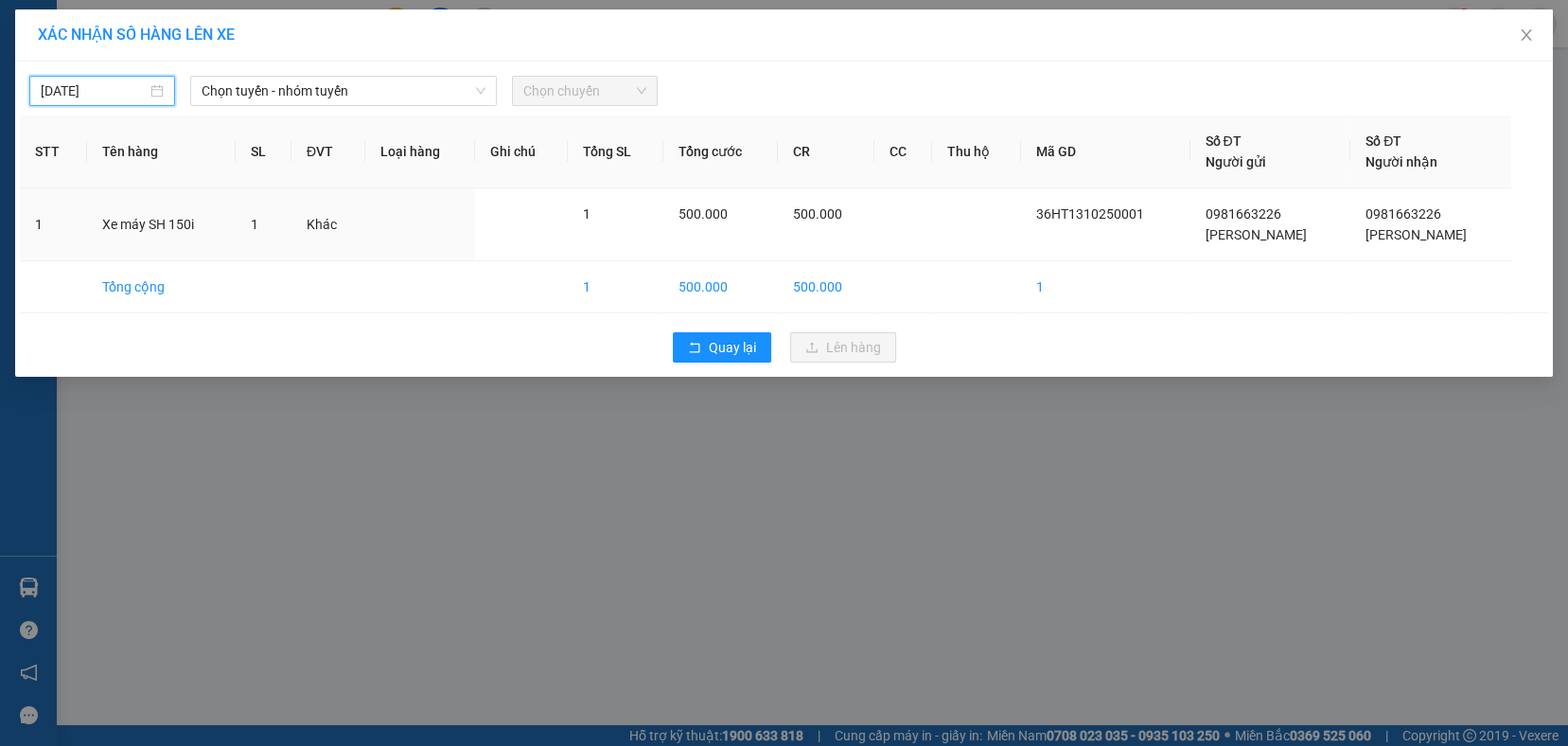
type input "12/10/2025"
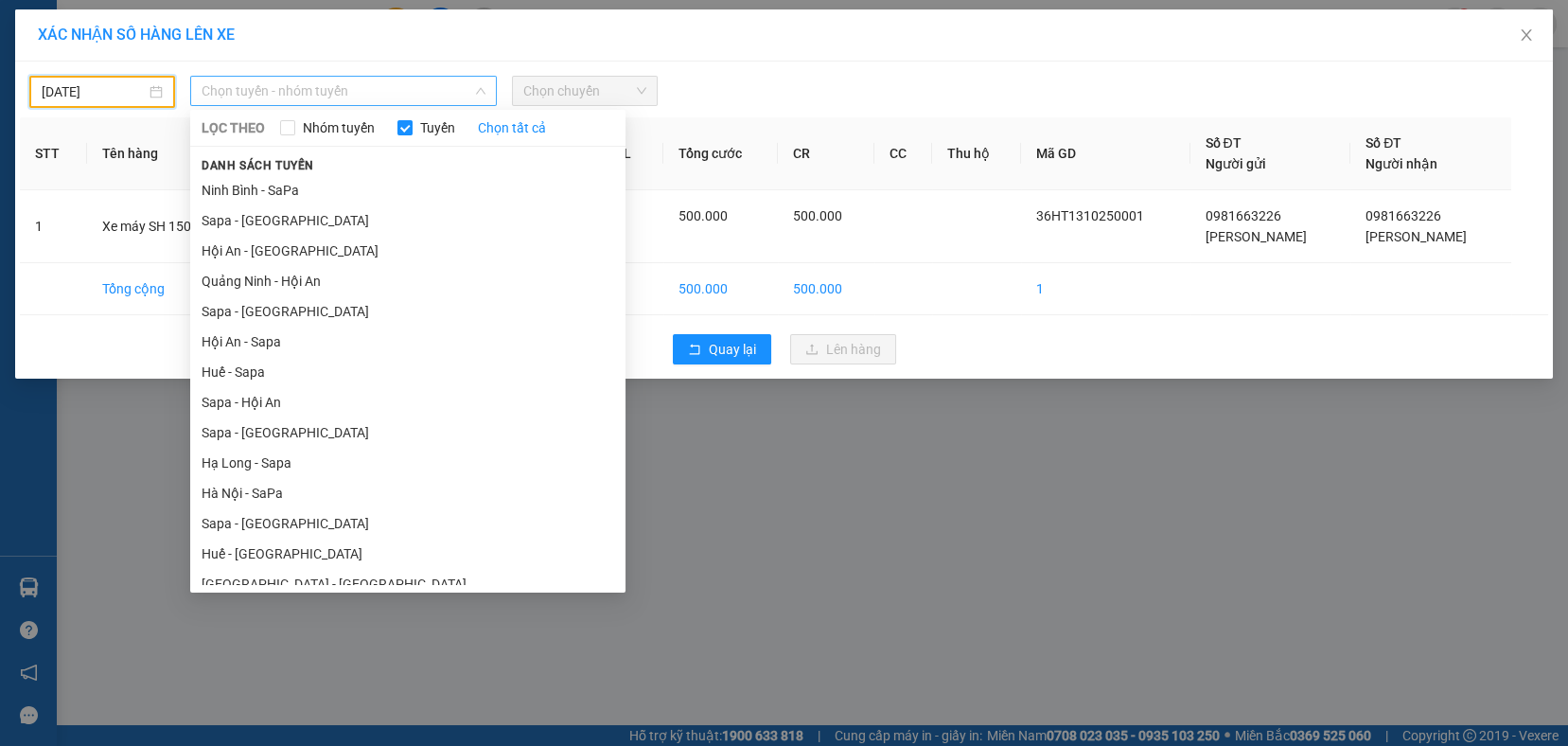
click at [385, 94] on span "Chọn tuyến - nhóm tuyến" at bounding box center [344, 91] width 284 height 28
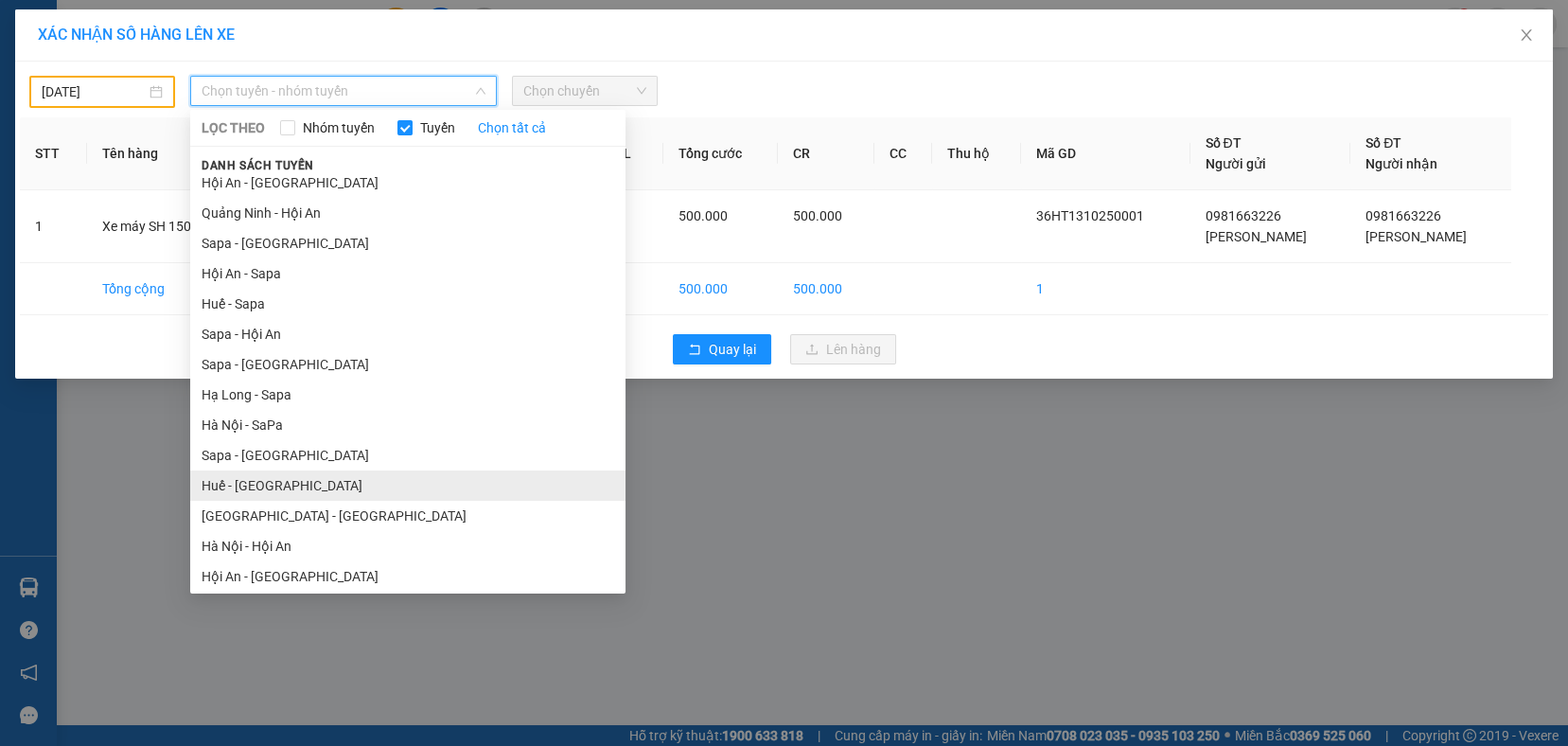
scroll to position [74, 0]
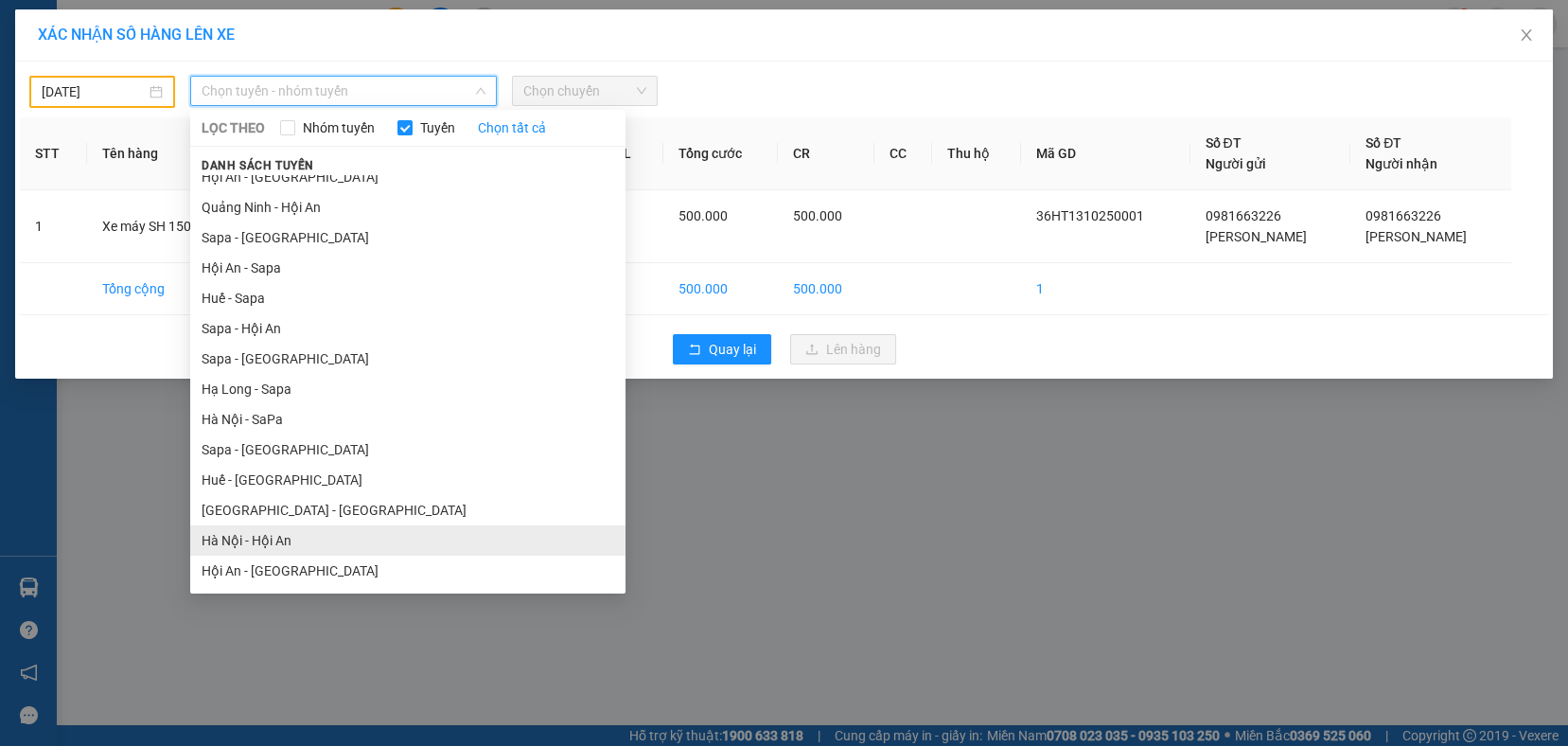
click at [286, 546] on li "Hà Nội - Hội An" at bounding box center [407, 540] width 435 height 30
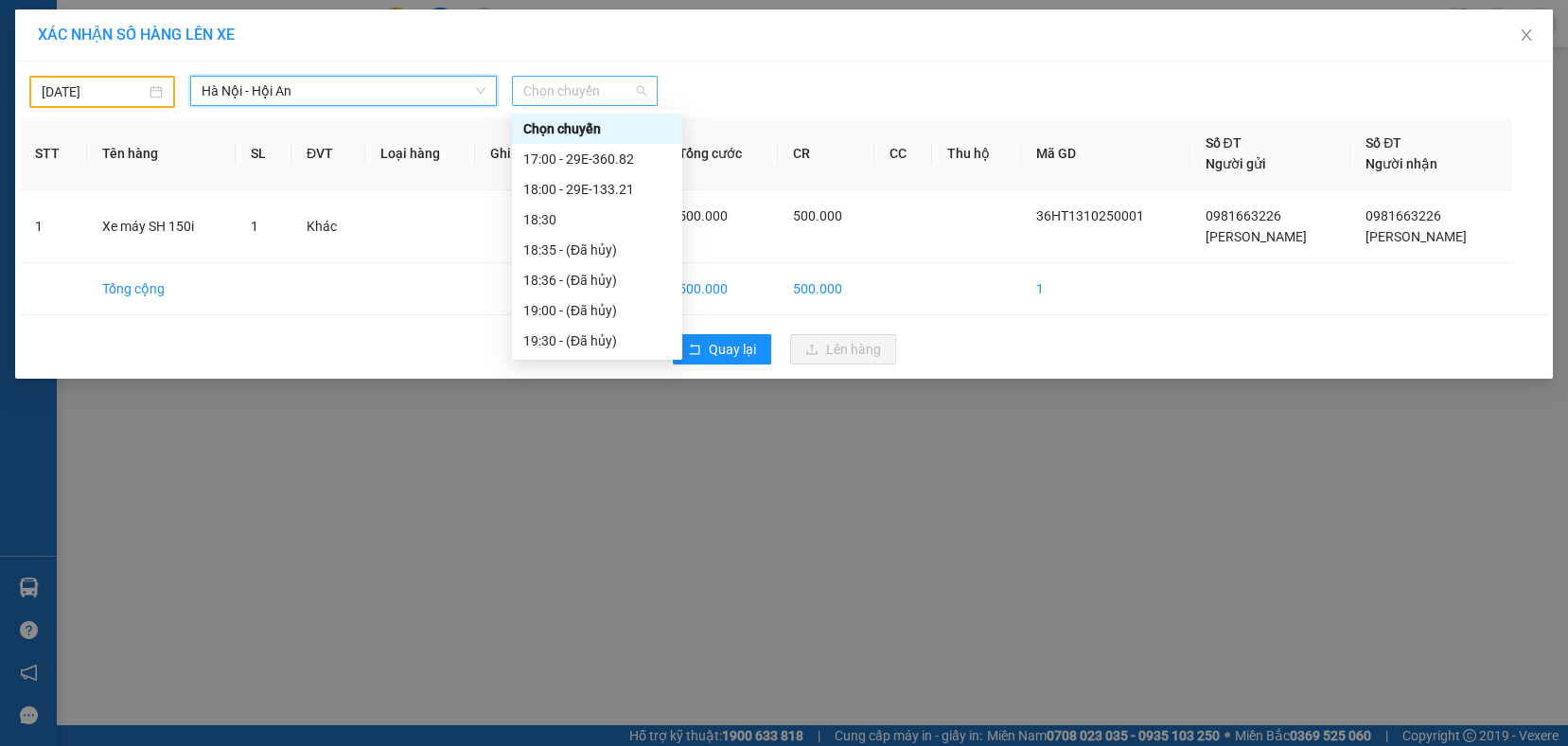
click at [576, 96] on span "Chọn chuyến" at bounding box center [585, 91] width 123 height 28
click at [576, 186] on div "18:00 - 29E-133.21" at bounding box center [597, 190] width 148 height 21
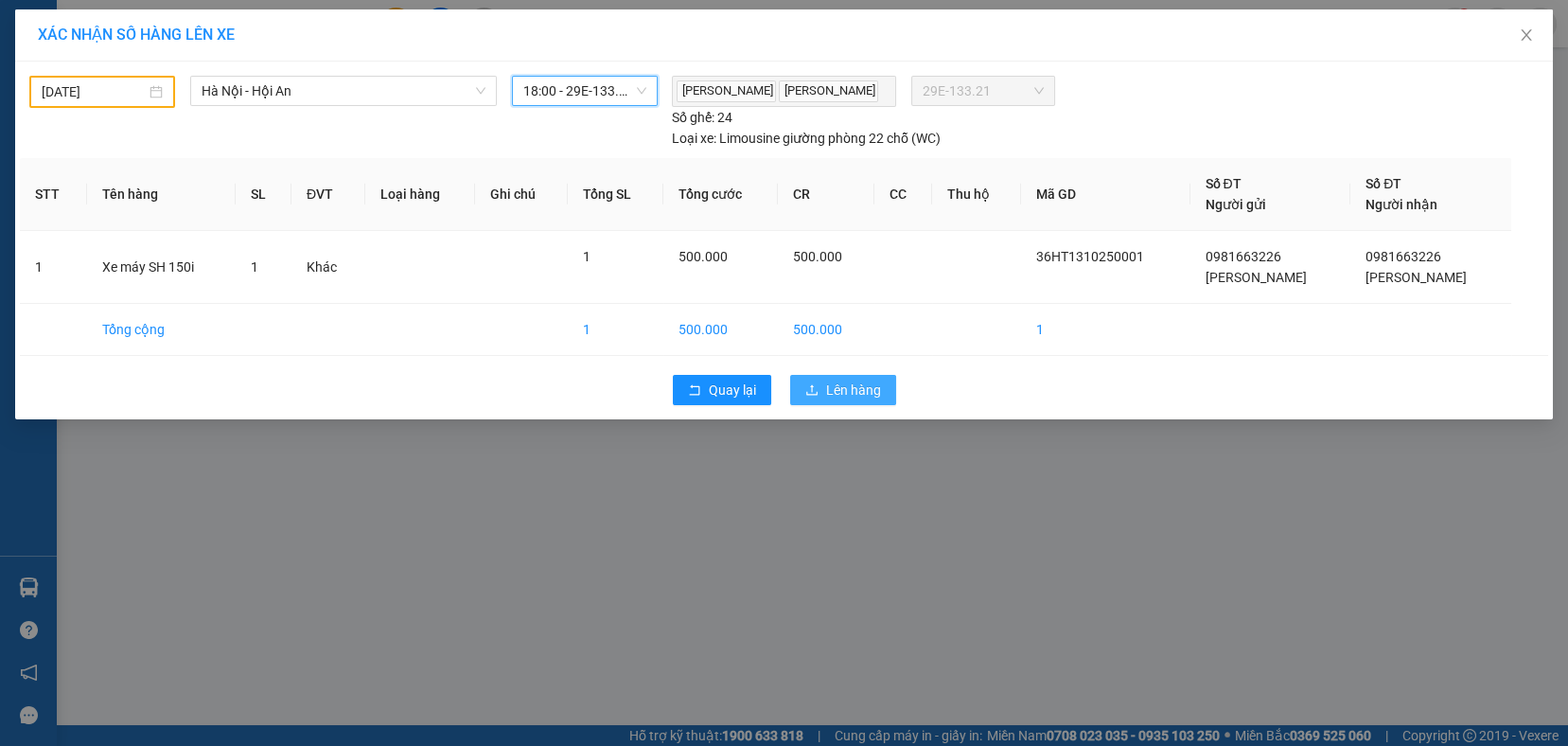
click at [854, 393] on span "Lên hàng" at bounding box center [854, 391] width 55 height 21
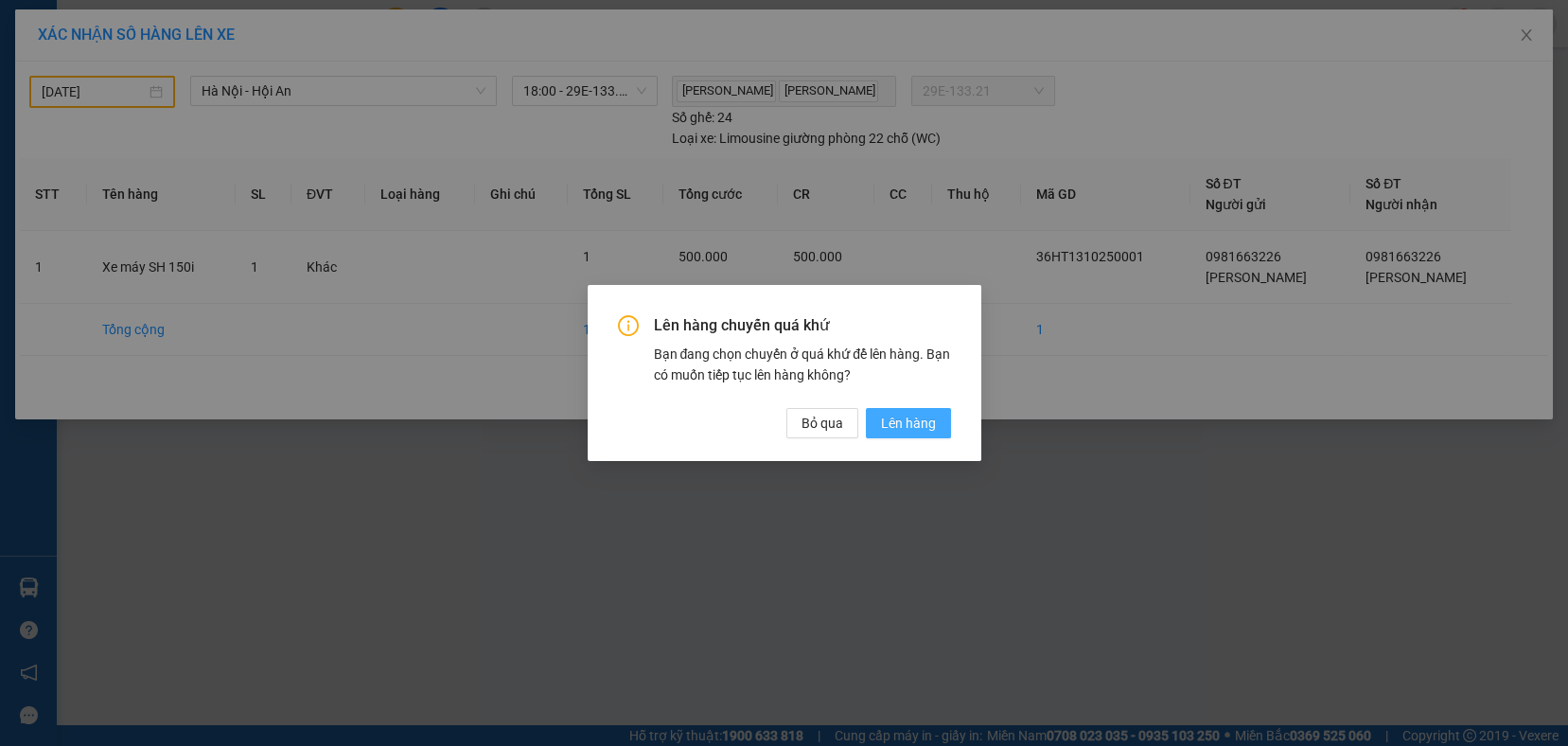
click at [899, 429] on span "Lên hàng" at bounding box center [909, 423] width 55 height 21
